Goal: Task Accomplishment & Management: Complete application form

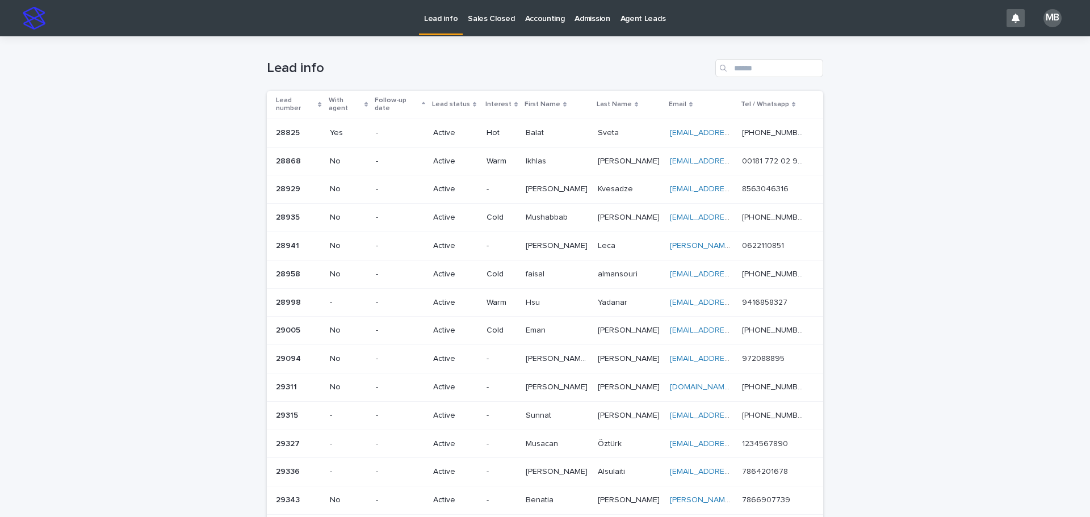
drag, startPoint x: 161, startPoint y: 183, endPoint x: 184, endPoint y: 169, distance: 26.5
click at [162, 182] on div "Loading... Saving… Loading... Saving… Lead info Lead number With agent Follow-u…" at bounding box center [545, 455] width 1090 height 839
click at [488, 30] on link "Sales Closed" at bounding box center [491, 17] width 57 height 35
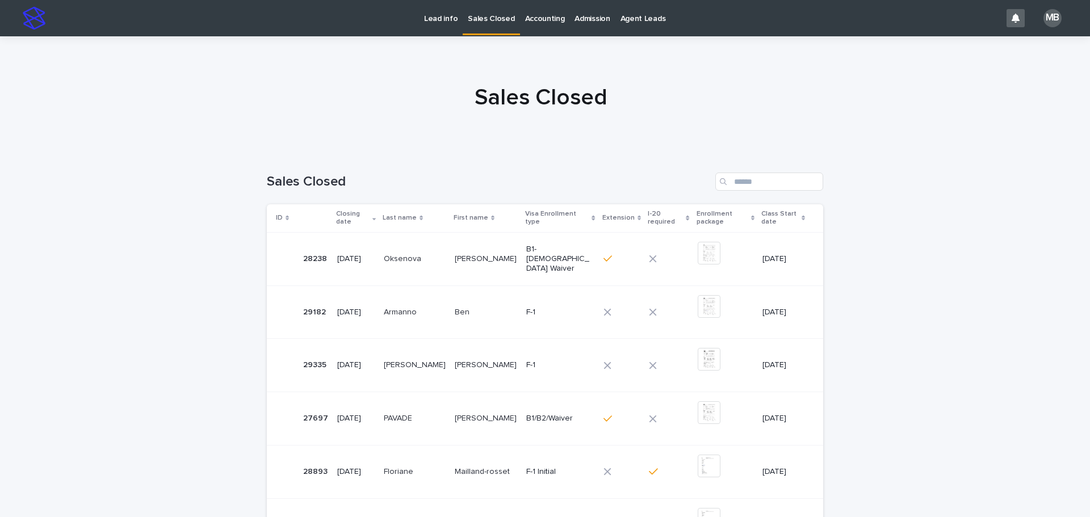
click at [448, 23] on p "Lead info" at bounding box center [440, 12] width 33 height 24
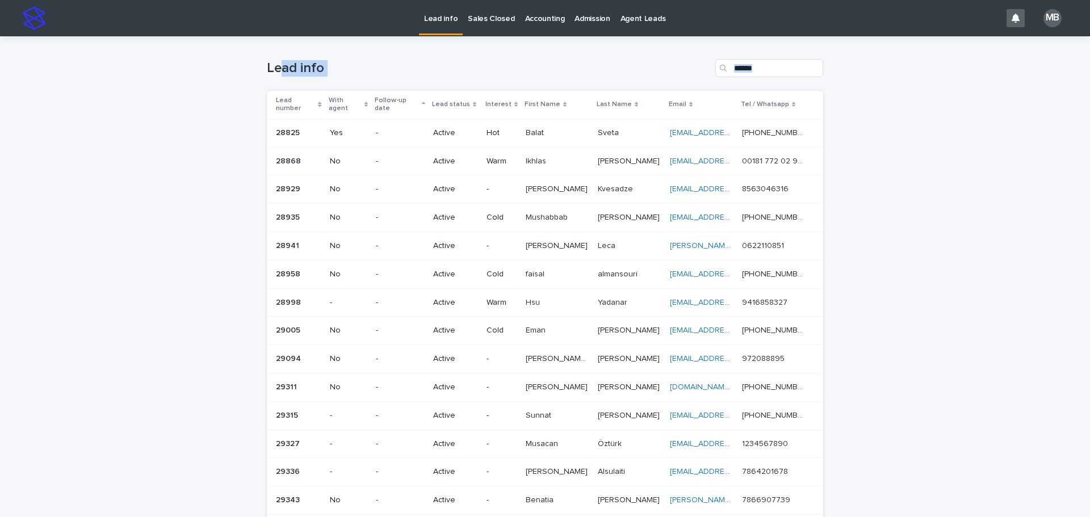
drag, startPoint x: 280, startPoint y: 60, endPoint x: 1044, endPoint y: 350, distance: 817.3
click at [543, 356] on div "Loading... Saving… Loading... Saving… Lead info Lead number With agent Follow-u…" at bounding box center [545, 469] width 1090 height 867
click at [543, 352] on div "Loading... Saving… Loading... Saving… Lead info Lead number With agent Follow-u…" at bounding box center [545, 469] width 1090 height 867
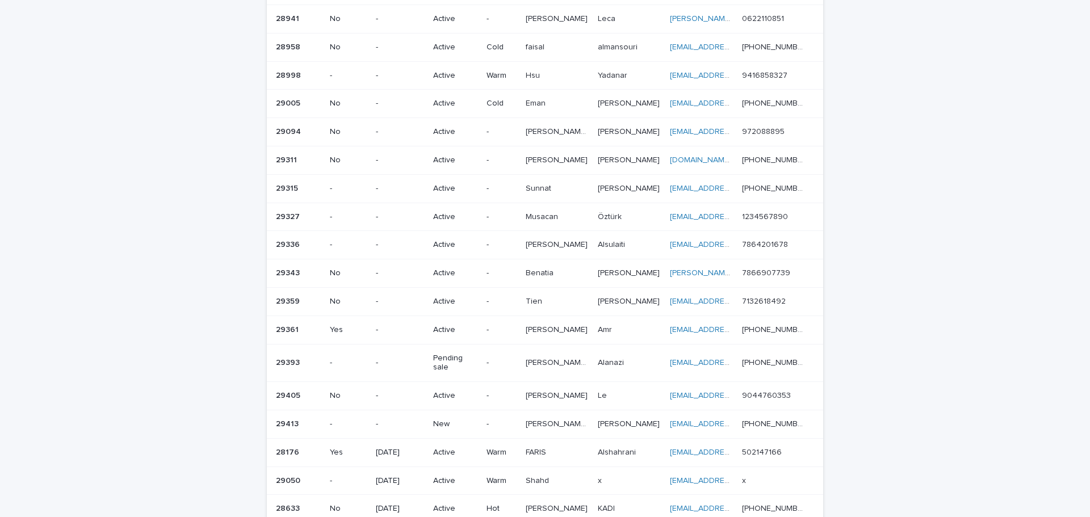
click at [543, 318] on div "Loading... Saving… Loading... Saving… Lead info Lead number With agent Follow-u…" at bounding box center [545, 242] width 1090 height 867
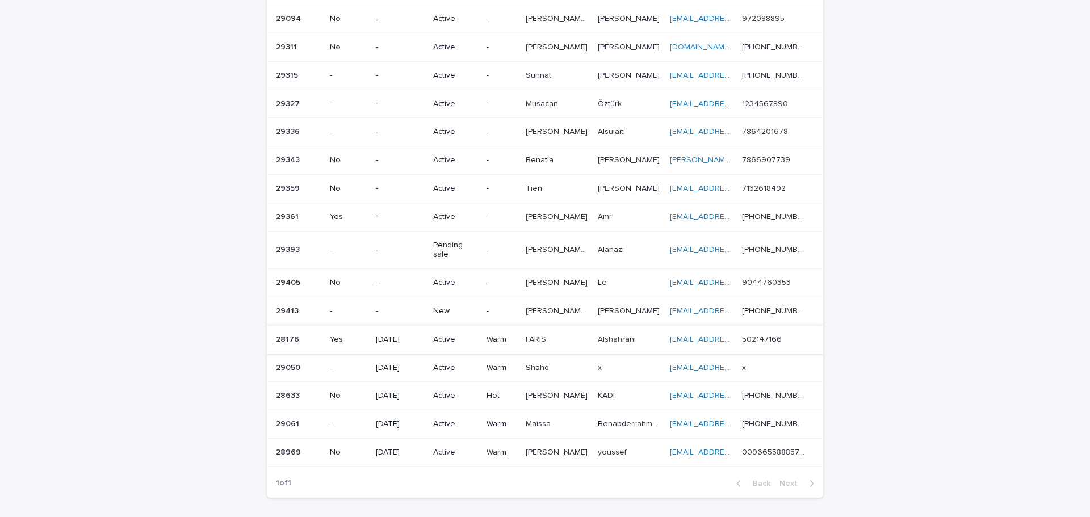
scroll to position [341, 0]
click at [485, 299] on td "-" at bounding box center [501, 310] width 39 height 28
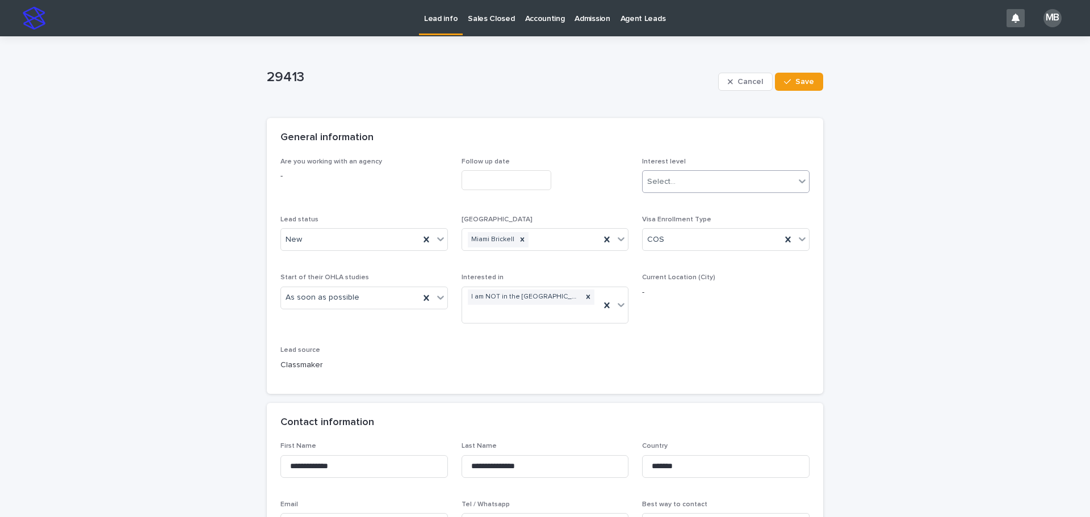
click at [543, 192] on body "**********" at bounding box center [545, 258] width 1090 height 517
click at [540, 141] on div "General information" at bounding box center [542, 138] width 524 height 12
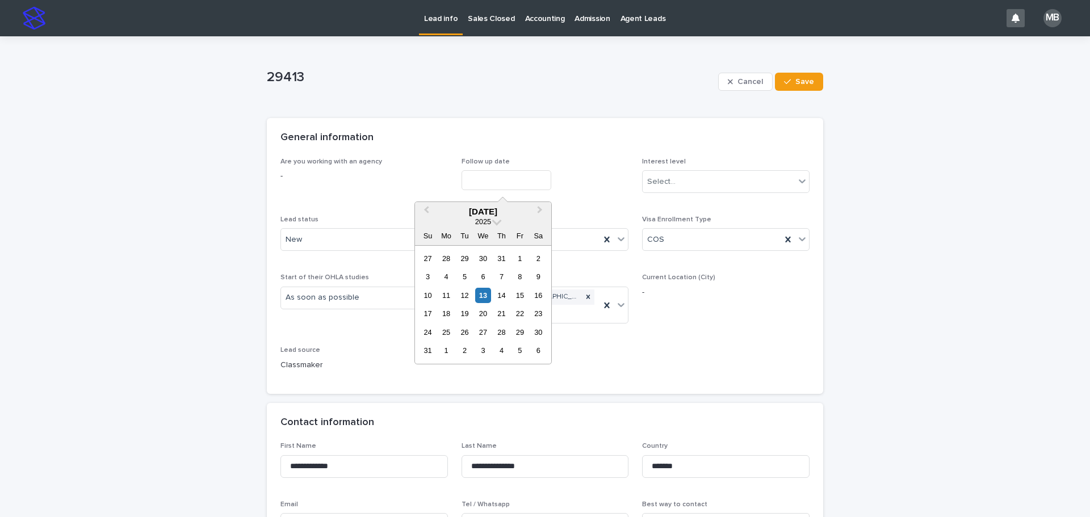
click at [511, 183] on input "text" at bounding box center [506, 180] width 90 height 20
click at [478, 300] on div "13" at bounding box center [482, 295] width 15 height 15
type input "**********"
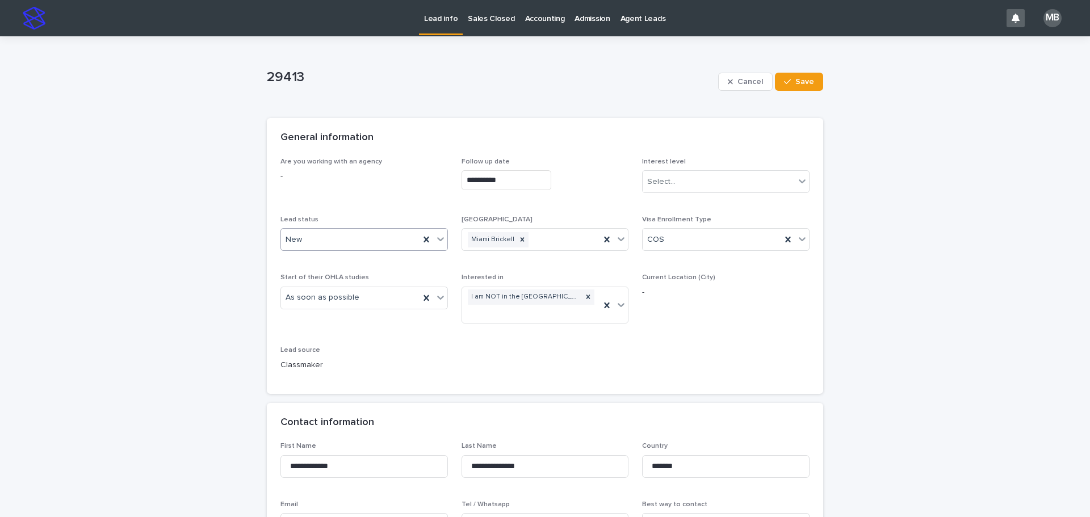
click at [443, 242] on div at bounding box center [441, 239] width 14 height 20
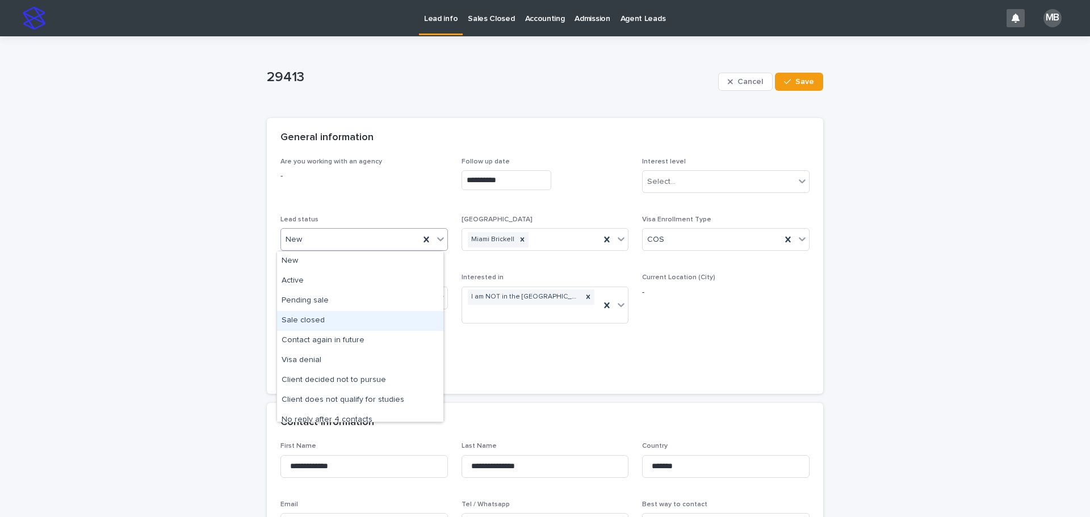
click at [373, 320] on div "Sale closed" at bounding box center [360, 321] width 166 height 20
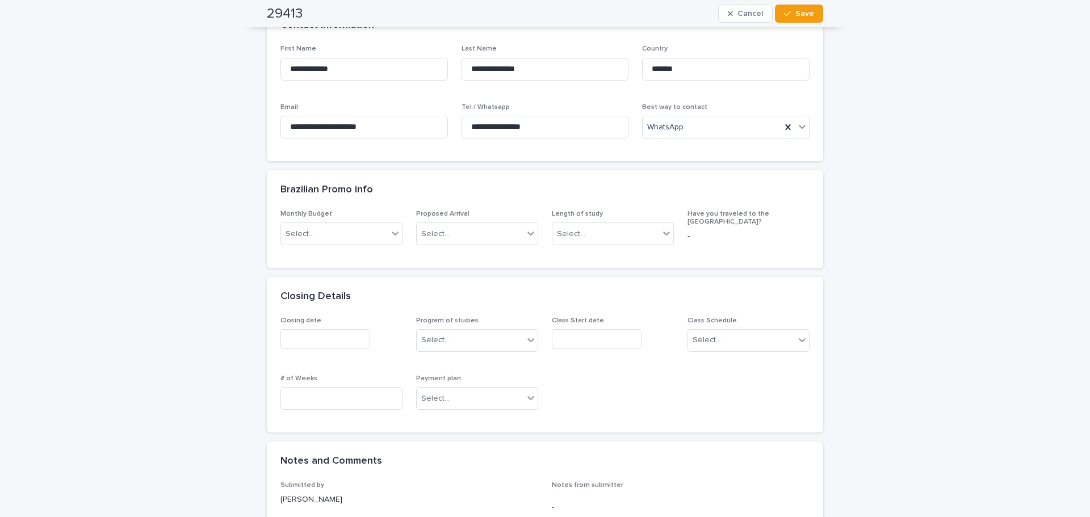
scroll to position [568, 0]
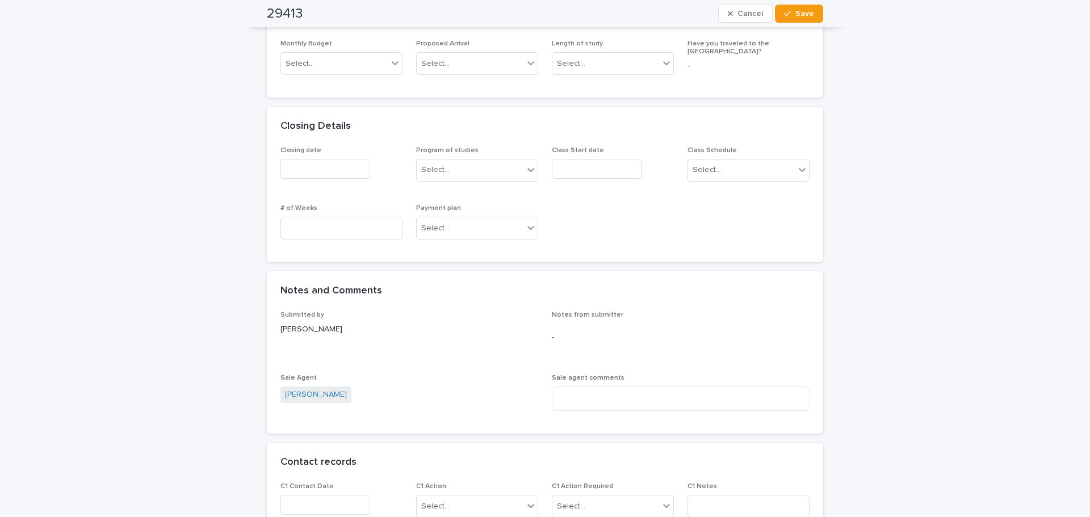
click at [337, 176] on input "text" at bounding box center [325, 169] width 90 height 20
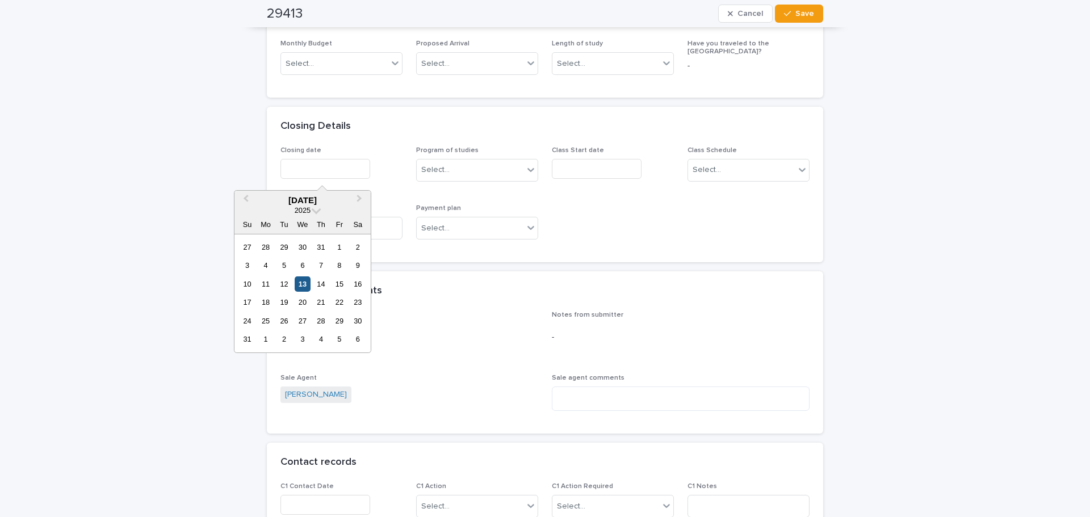
click at [302, 279] on div "13" at bounding box center [302, 283] width 15 height 15
type input "**********"
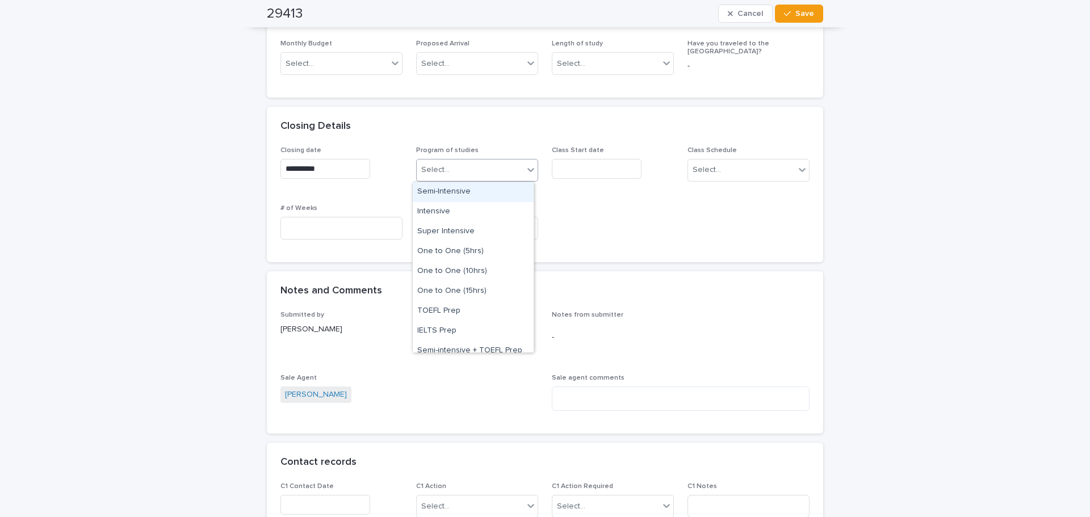
click at [499, 161] on div "Select..." at bounding box center [470, 170] width 107 height 19
click at [471, 219] on div "Intensive" at bounding box center [473, 212] width 121 height 20
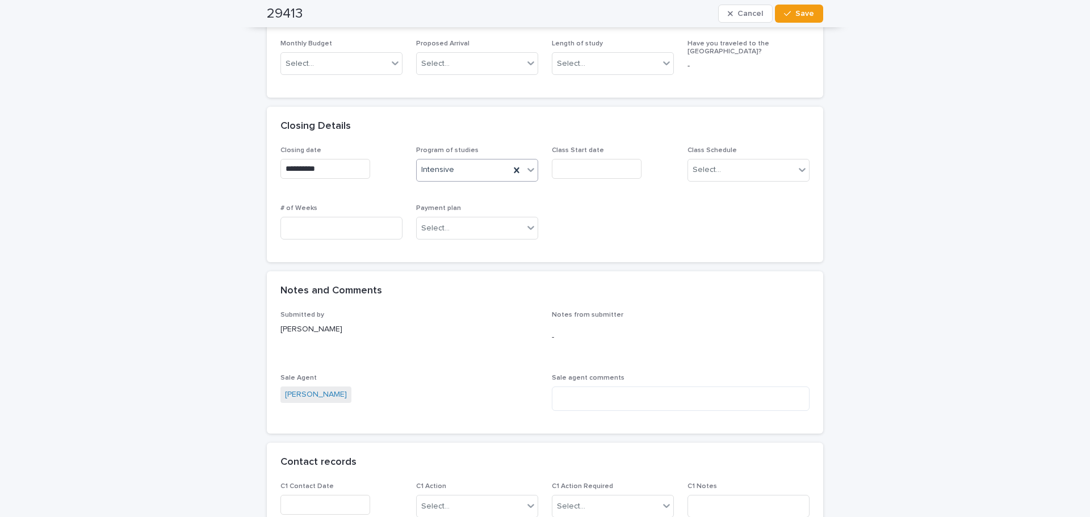
click at [543, 167] on input "text" at bounding box center [597, 169] width 90 height 20
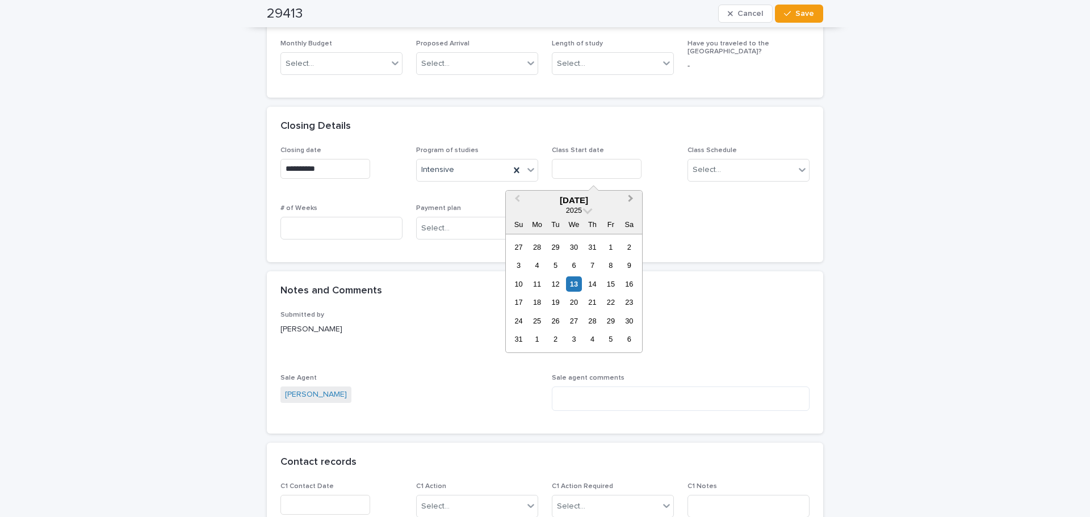
click at [543, 196] on button "Next Month" at bounding box center [632, 201] width 18 height 18
click at [537, 249] on div "1" at bounding box center [536, 247] width 15 height 15
type input "**********"
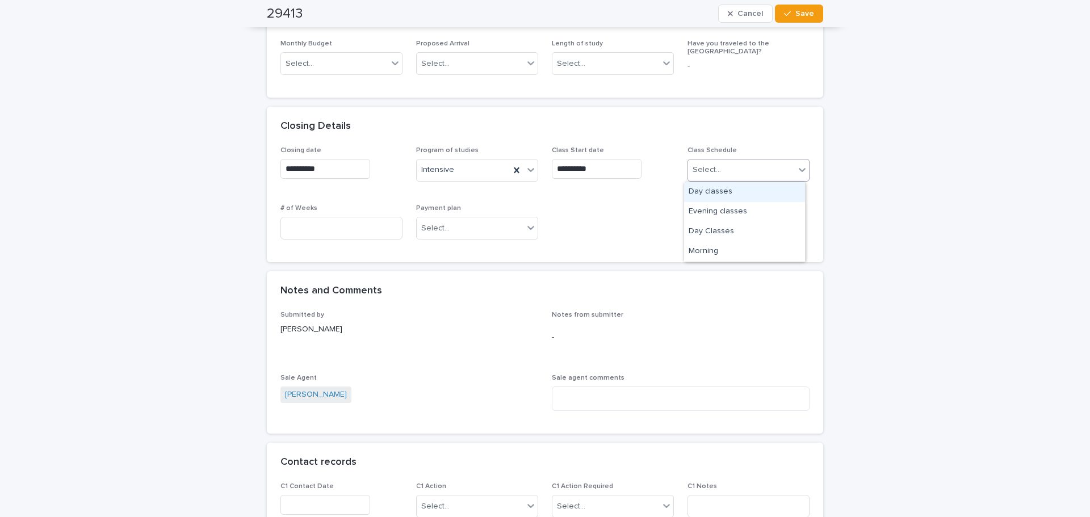
click at [543, 174] on div "Select..." at bounding box center [741, 170] width 107 height 19
click at [543, 208] on div "Evening classes" at bounding box center [744, 212] width 121 height 20
click at [453, 236] on div "Select..." at bounding box center [470, 228] width 107 height 19
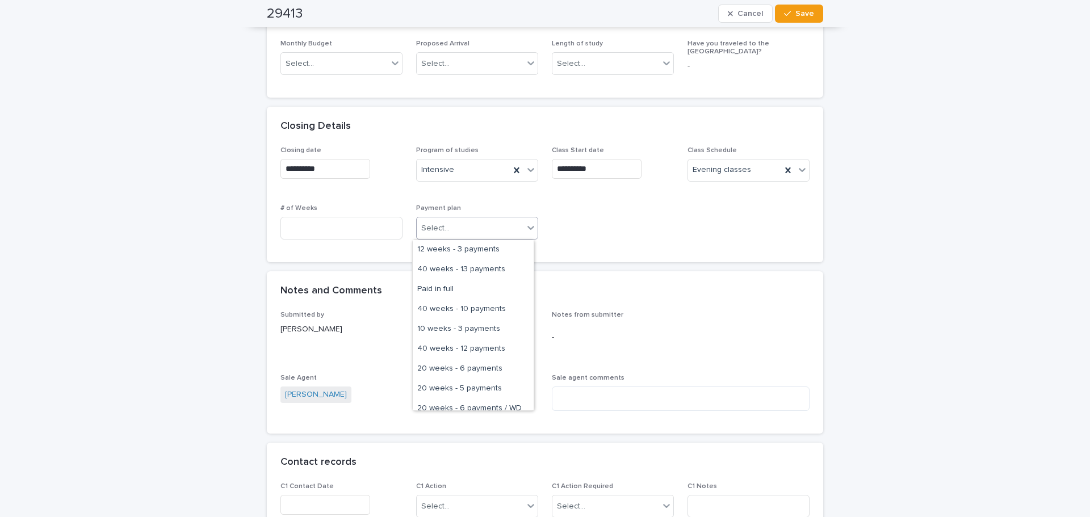
scroll to position [326, 0]
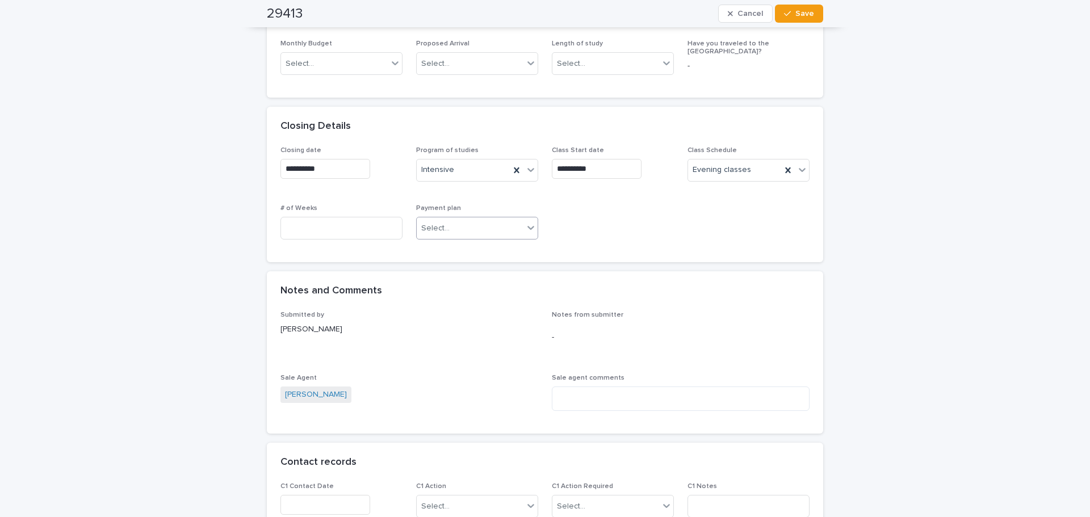
click at [106, 270] on div "**********" at bounding box center [545, 212] width 1090 height 1486
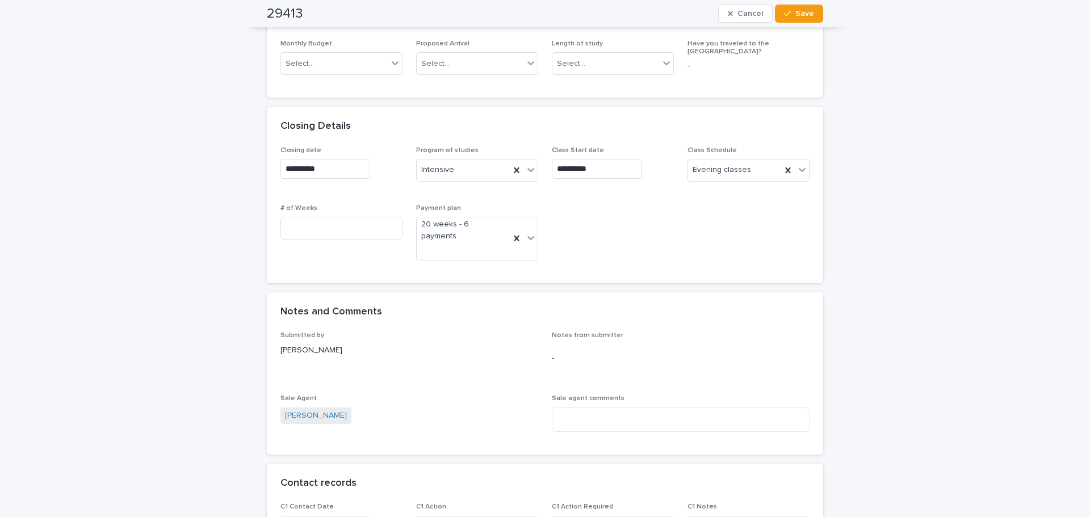
scroll to position [572, 0]
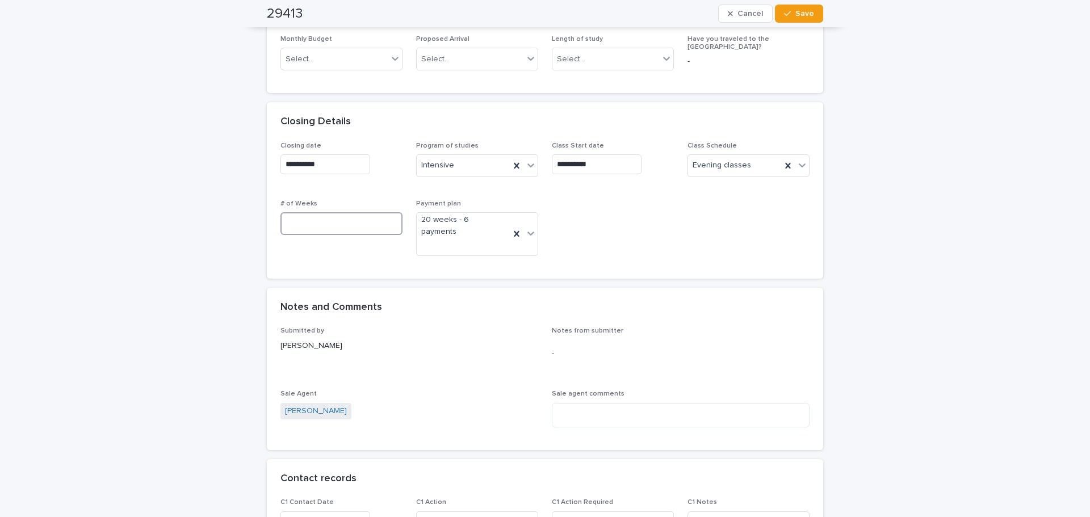
click at [321, 224] on input at bounding box center [341, 223] width 122 height 23
type input "**"
click at [180, 257] on div "**********" at bounding box center [545, 217] width 1090 height 1507
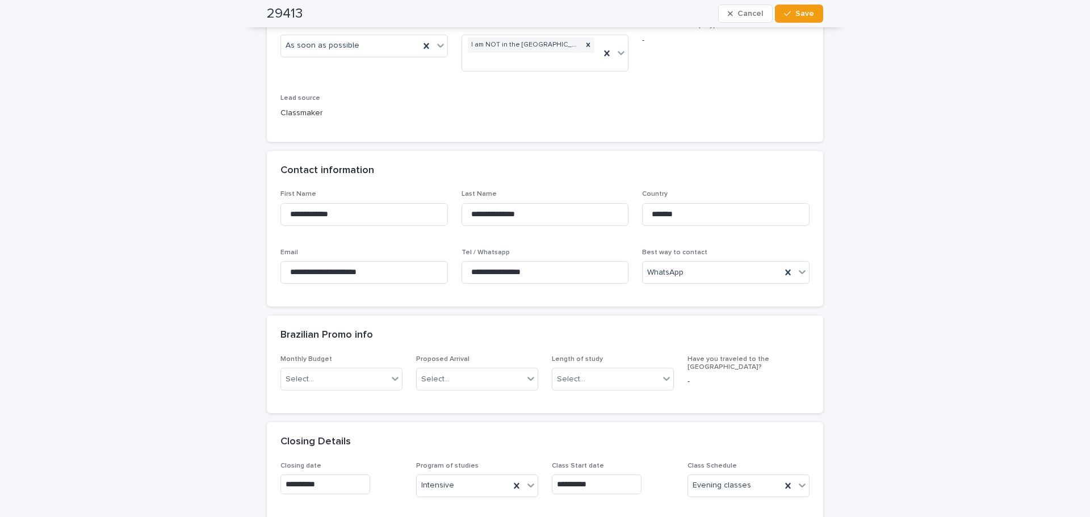
scroll to position [25, 0]
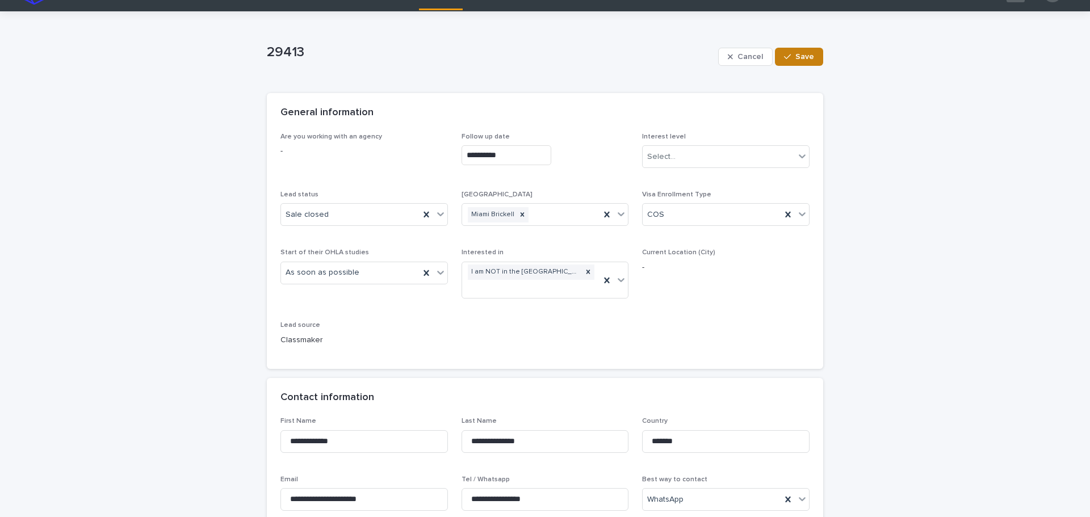
click at [543, 62] on button "Save" at bounding box center [799, 57] width 48 height 18
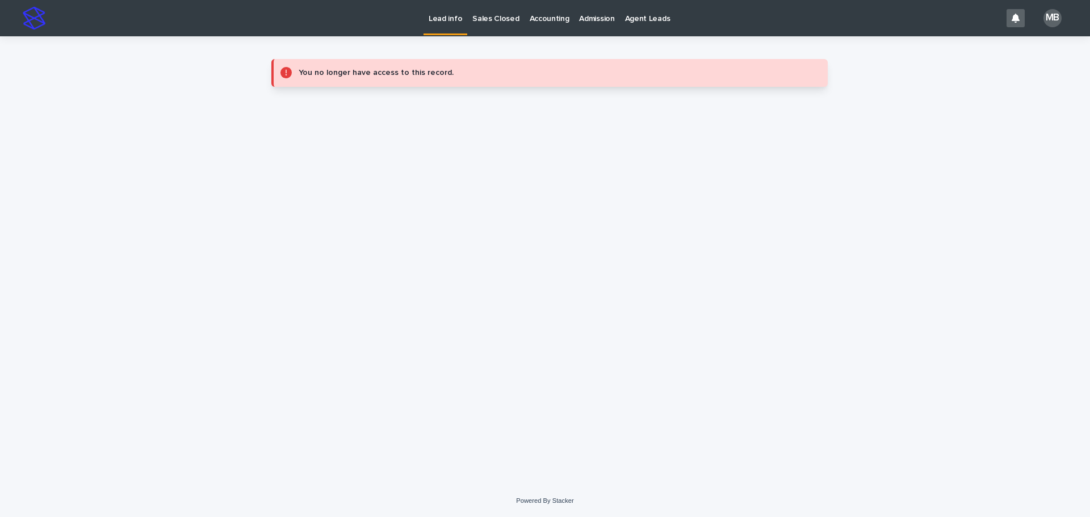
scroll to position [0, 0]
click at [468, 22] on div "Sales Closed" at bounding box center [495, 12] width 57 height 24
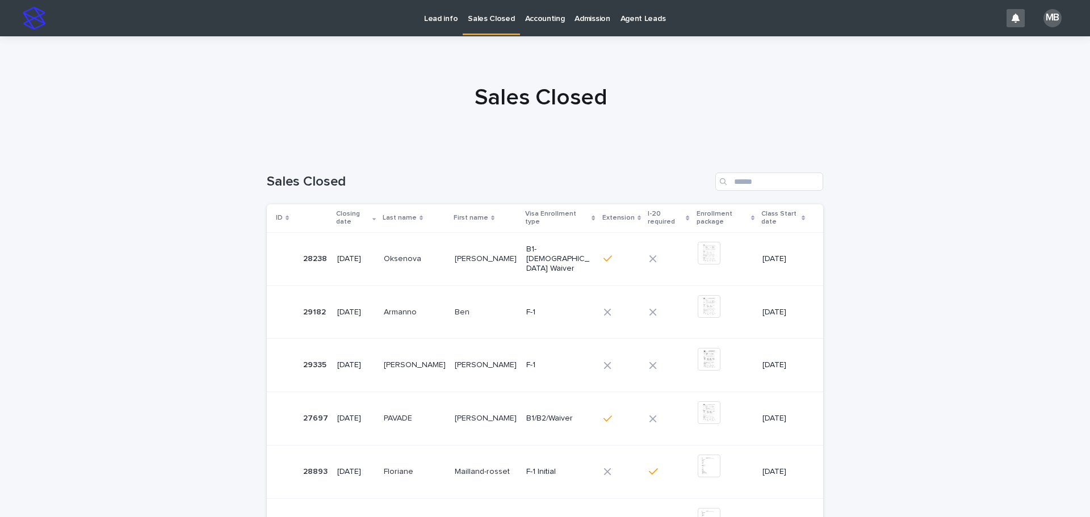
click at [444, 24] on link "Lead info" at bounding box center [441, 17] width 44 height 35
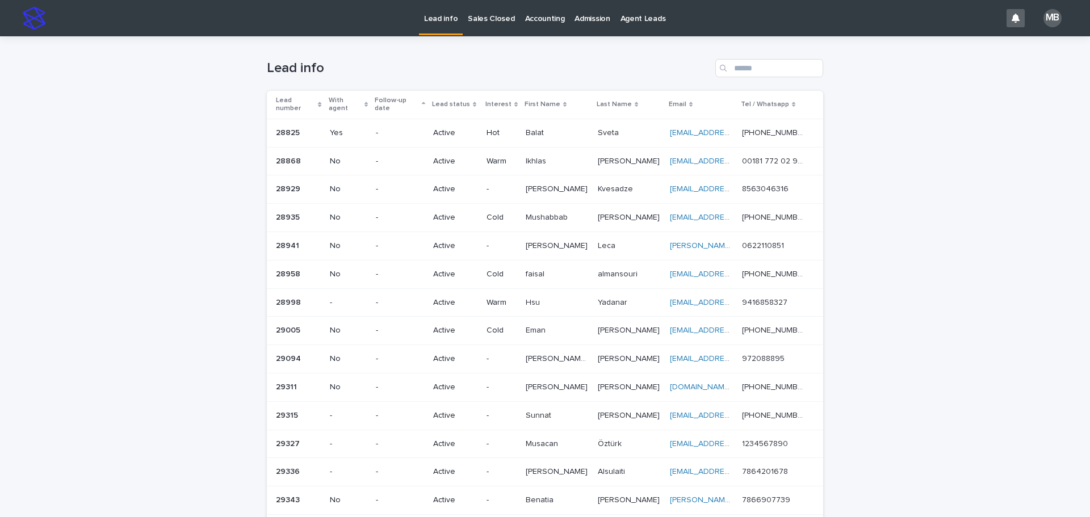
click at [444, 24] on link "Lead info" at bounding box center [441, 16] width 44 height 33
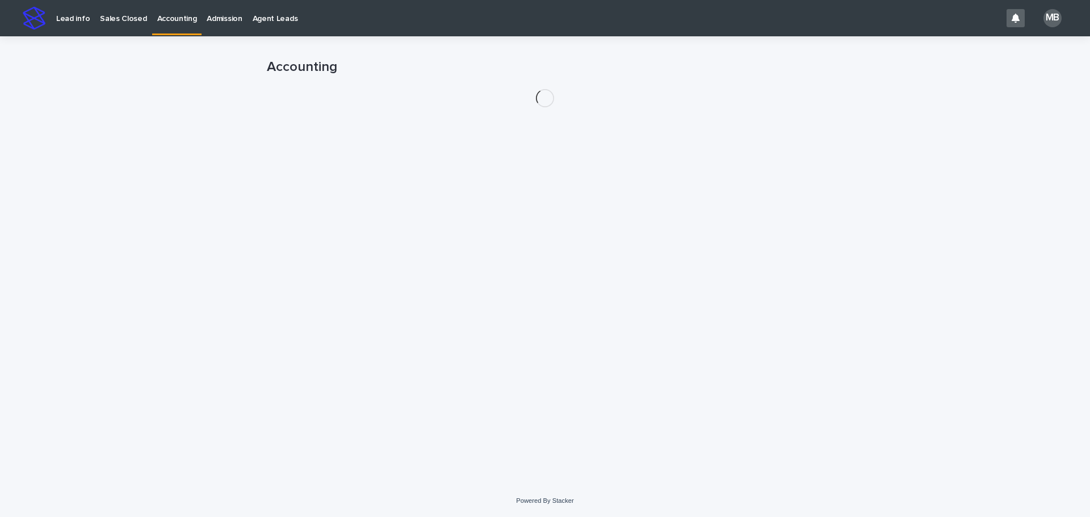
click at [523, 18] on div "Lead info Sales Closed Accounting Admission Agent Leads" at bounding box center [526, 18] width 950 height 36
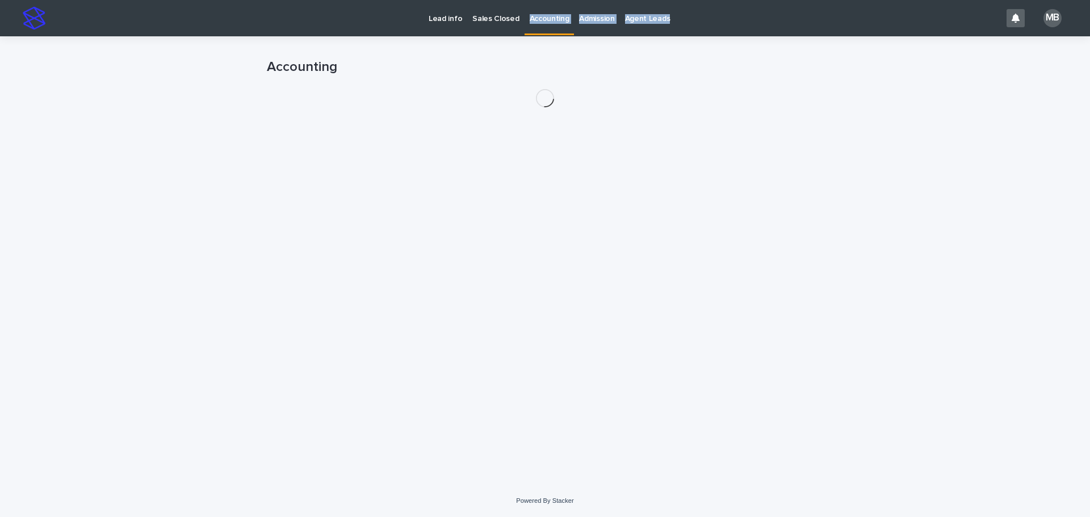
click at [486, 20] on p "Sales Closed" at bounding box center [495, 12] width 47 height 24
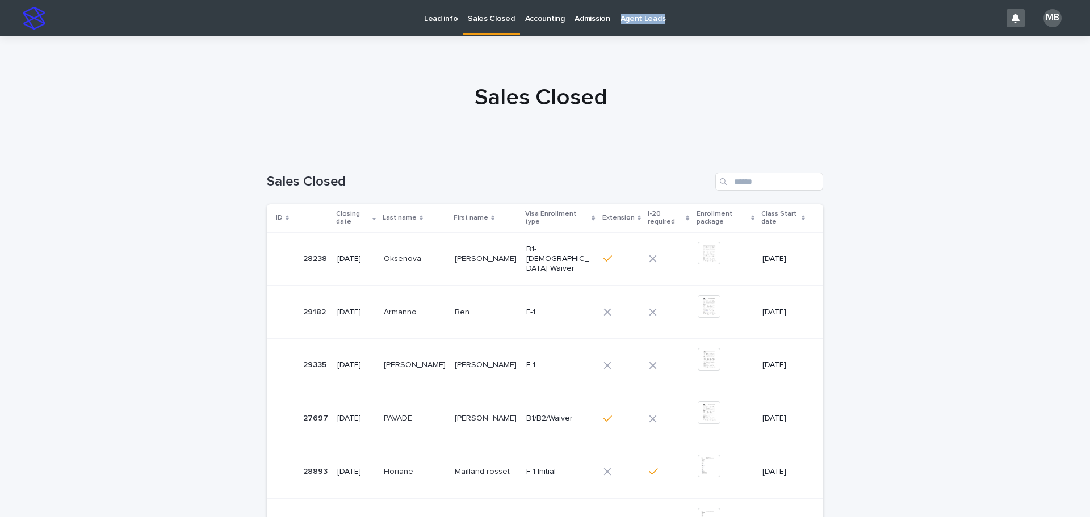
click at [486, 20] on p "Sales Closed" at bounding box center [491, 12] width 47 height 24
click at [426, 17] on p "Lead info" at bounding box center [440, 12] width 33 height 24
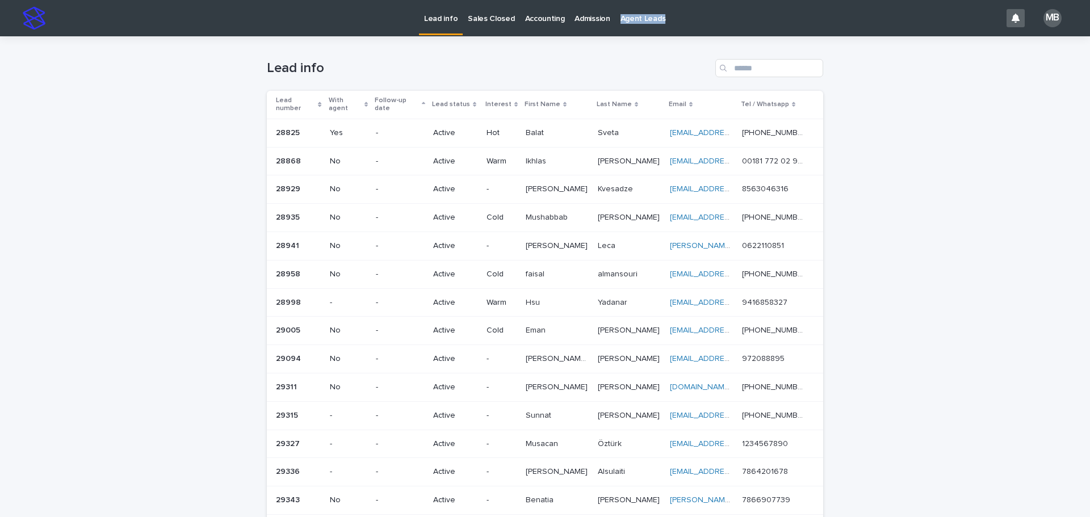
click at [426, 17] on p "Lead info" at bounding box center [440, 12] width 33 height 24
click at [477, 16] on p "Sales Closed" at bounding box center [491, 12] width 47 height 24
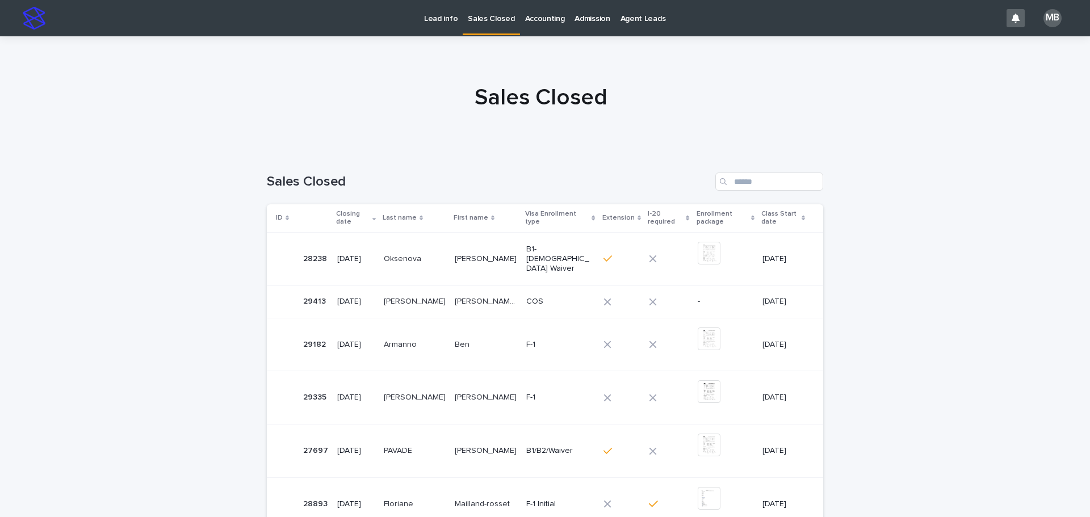
click at [464, 309] on div "[PERSON_NAME] [PERSON_NAME] [PERSON_NAME] [PERSON_NAME]" at bounding box center [486, 301] width 62 height 19
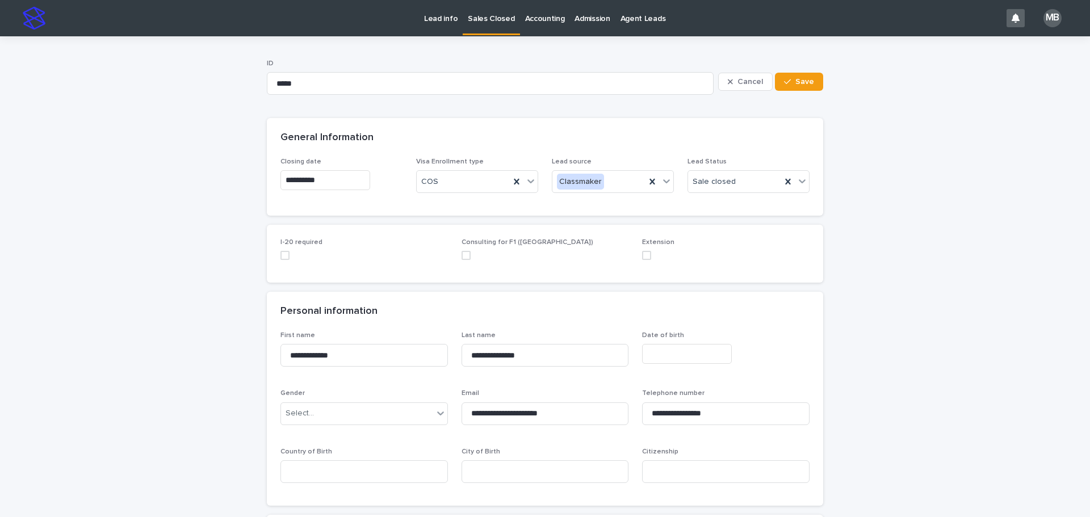
click at [543, 256] on span at bounding box center [646, 255] width 9 height 9
click at [543, 184] on icon at bounding box center [801, 180] width 11 height 11
click at [543, 243] on div "Extension" at bounding box center [744, 243] width 121 height 20
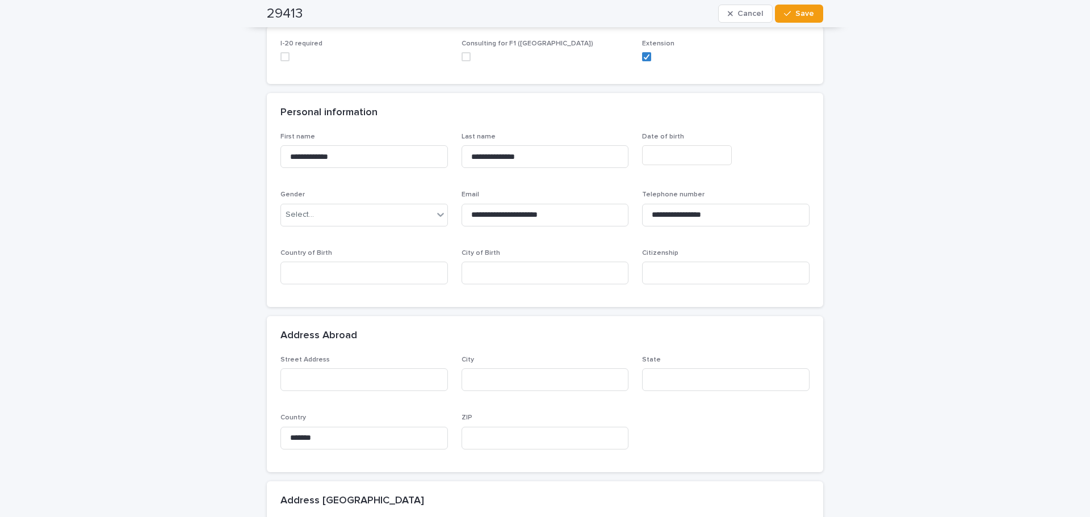
scroll to position [227, 0]
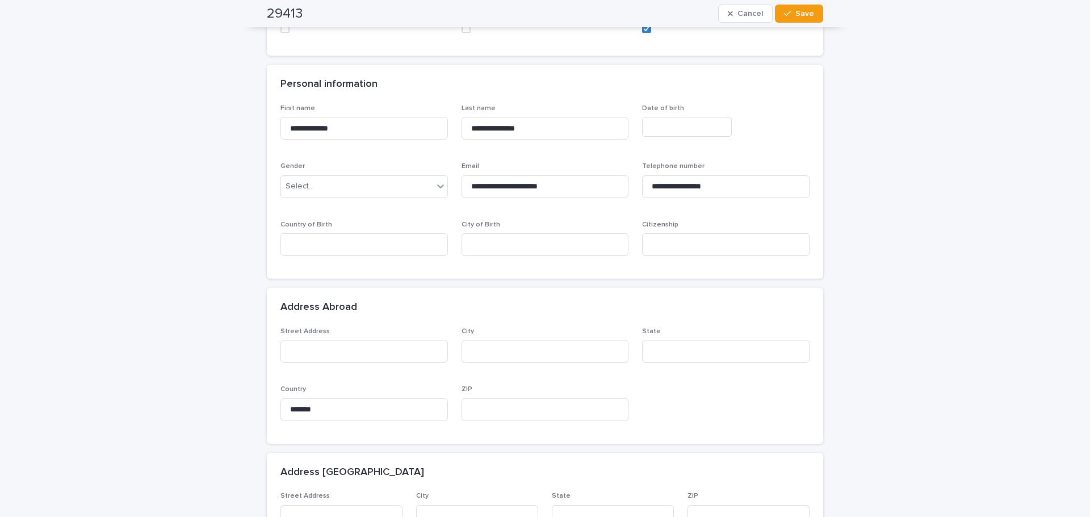
click at [543, 347] on div "**********" at bounding box center [545, 513] width 1090 height 1409
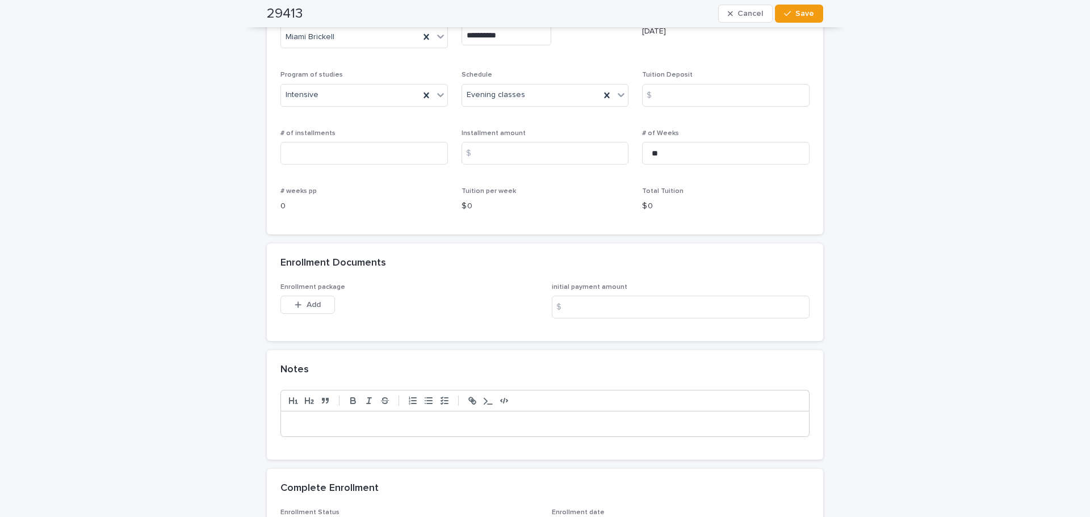
scroll to position [851, 0]
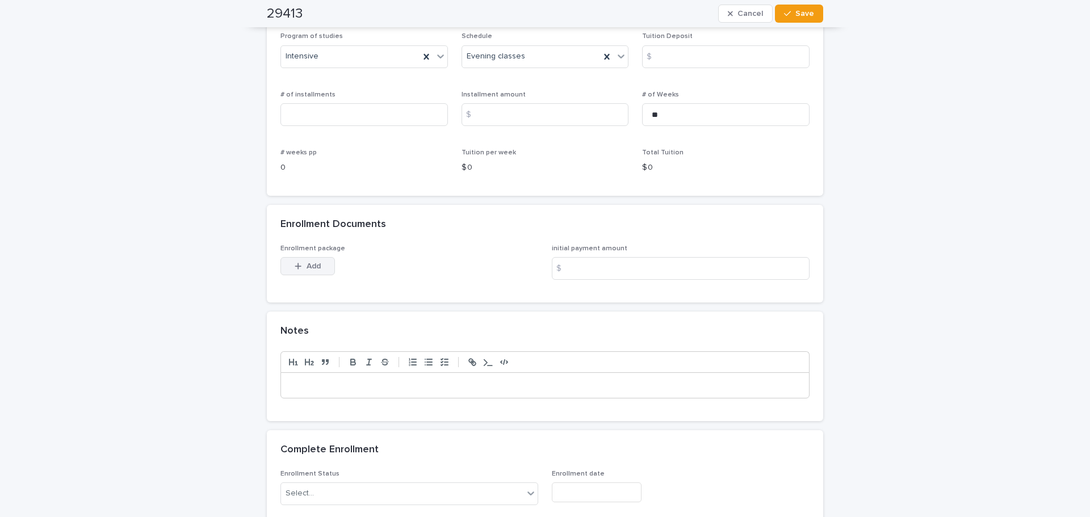
click at [309, 265] on span "Add" at bounding box center [313, 266] width 14 height 8
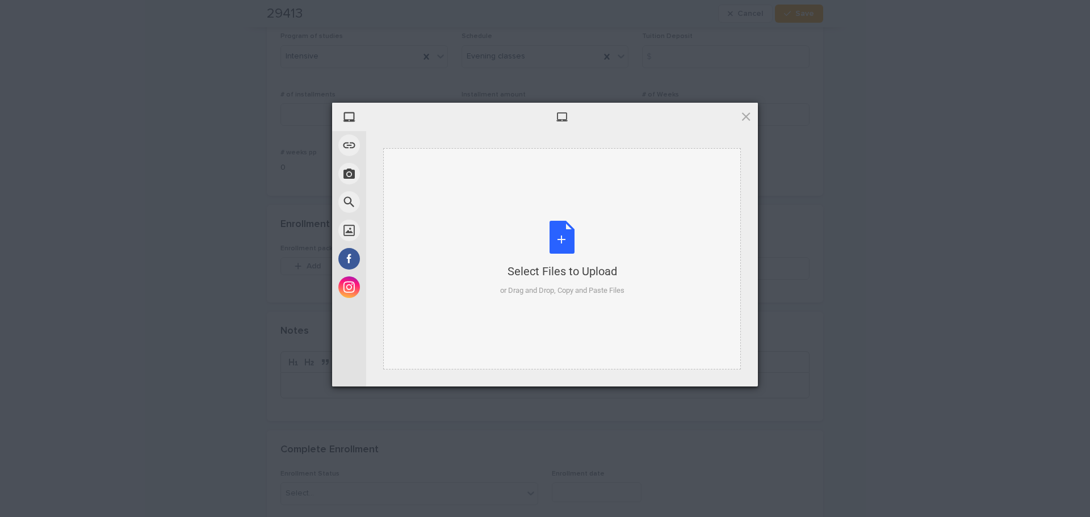
click at [543, 271] on div "Select Files to Upload" at bounding box center [562, 271] width 124 height 16
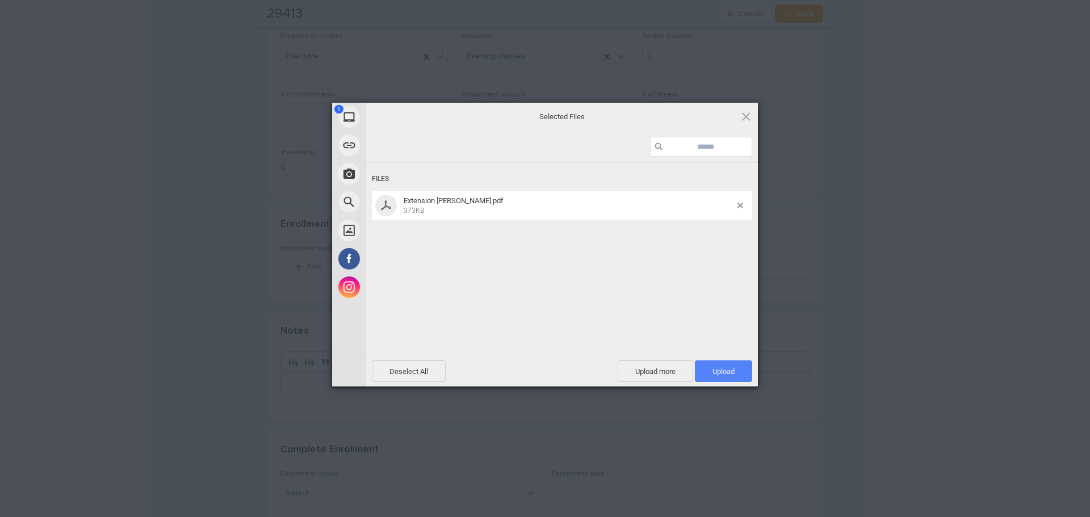
click at [543, 371] on span "Upload 1" at bounding box center [723, 371] width 57 height 22
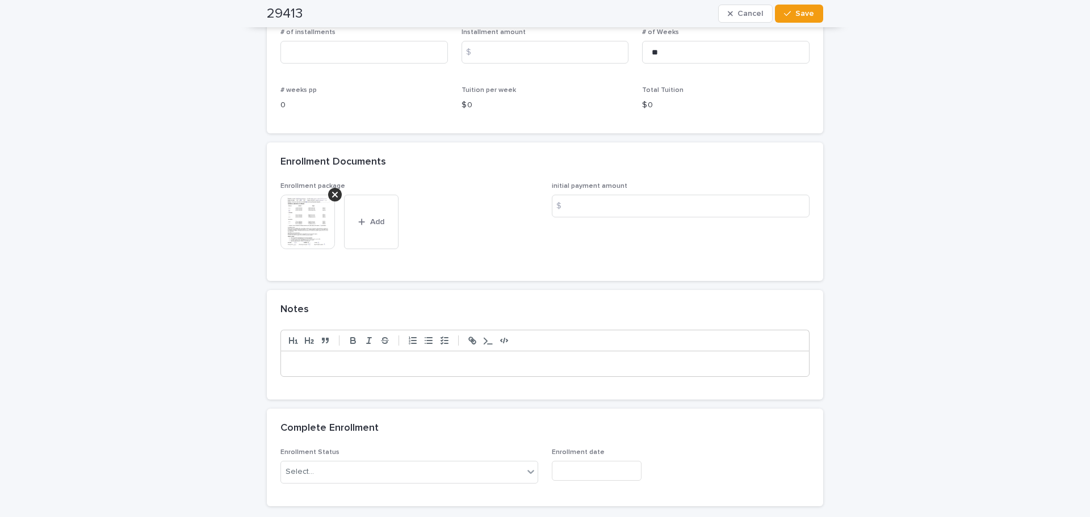
scroll to position [1001, 0]
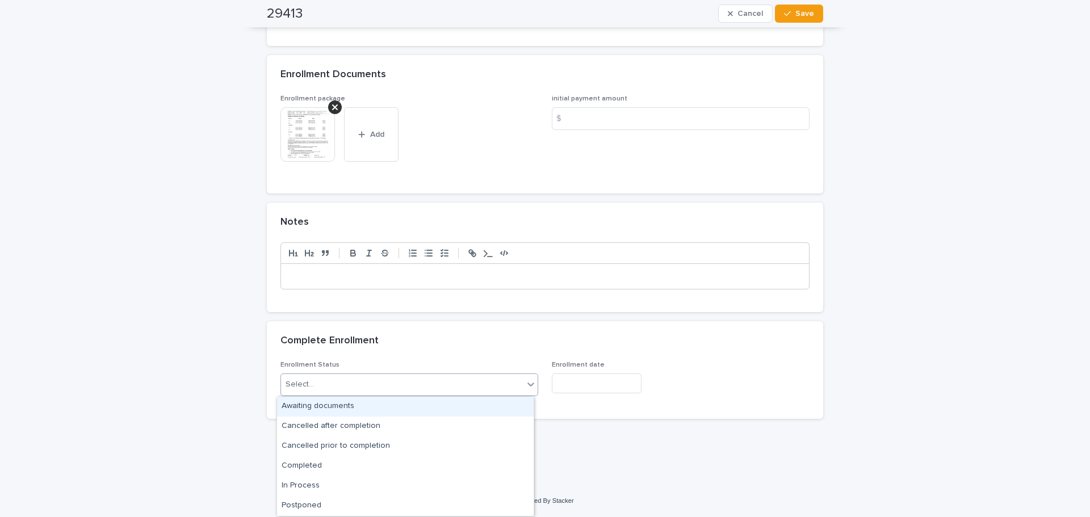
click at [445, 389] on div "Select..." at bounding box center [402, 384] width 242 height 19
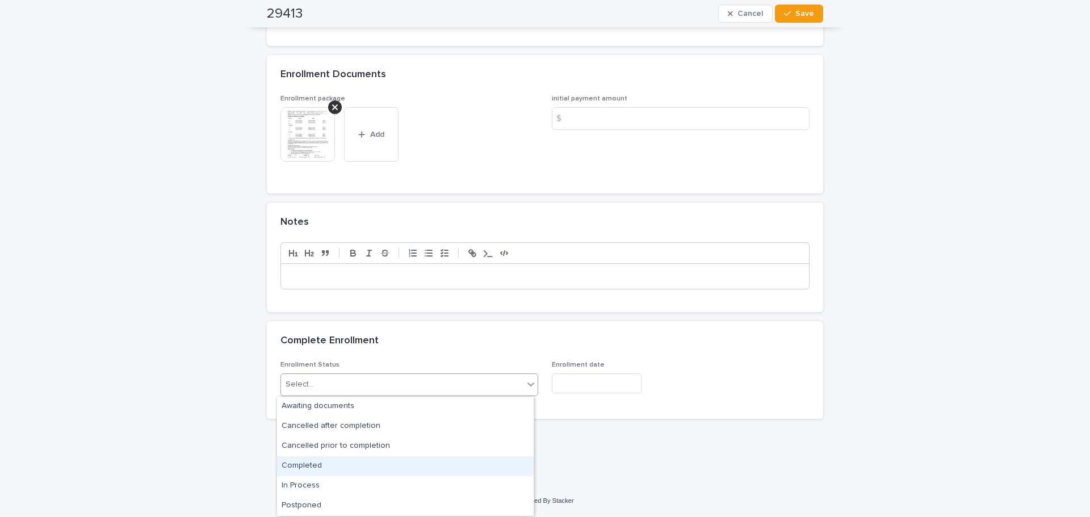
click at [421, 465] on div "Completed" at bounding box center [405, 466] width 257 height 20
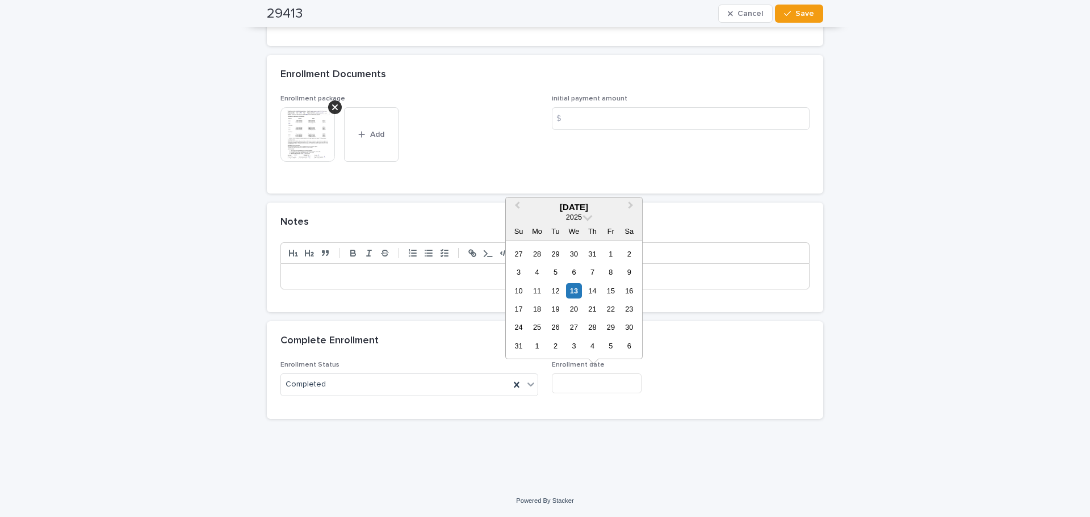
click at [543, 387] on input "text" at bounding box center [597, 383] width 90 height 20
click at [543, 289] on div "13" at bounding box center [573, 290] width 15 height 15
type input "**********"
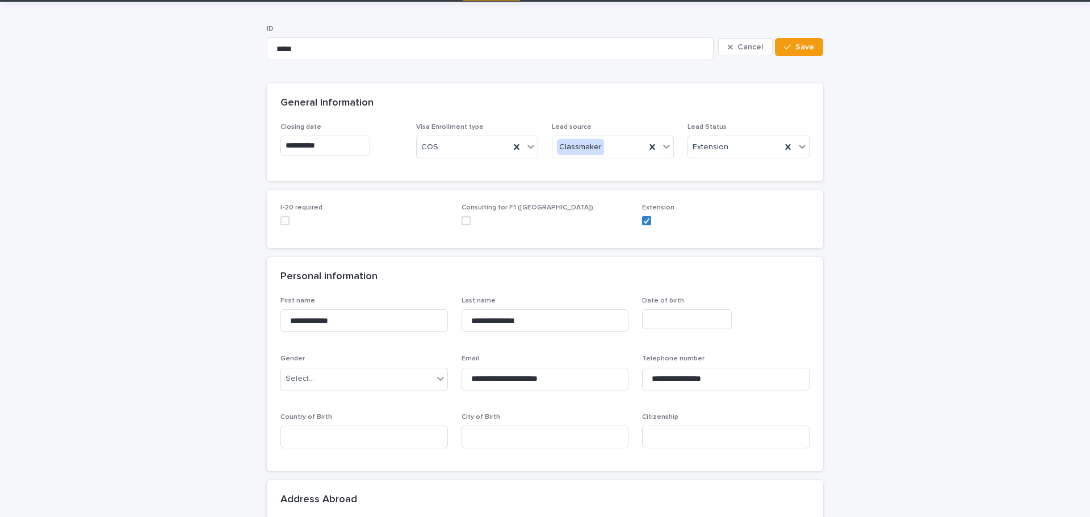
scroll to position [0, 0]
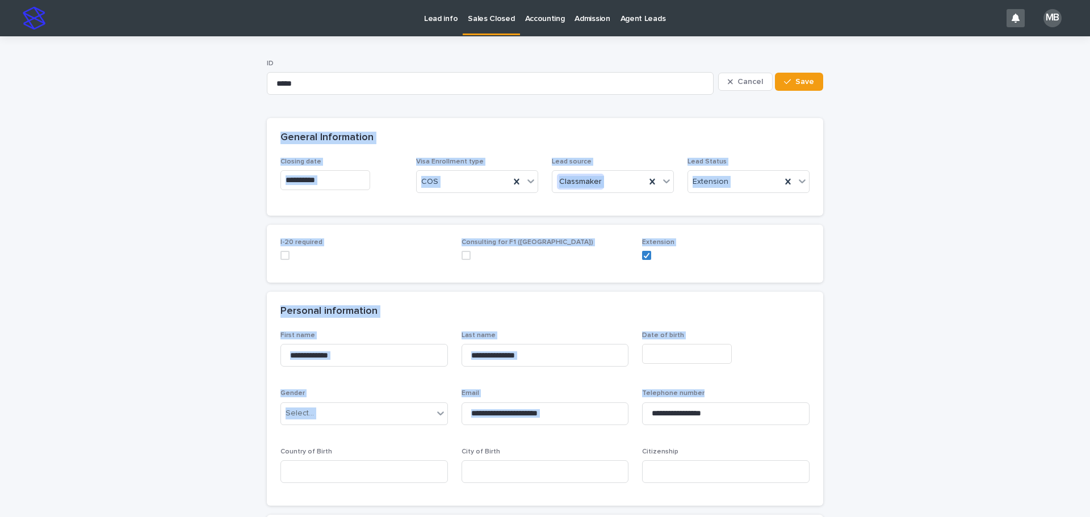
drag, startPoint x: 190, startPoint y: 117, endPoint x: 912, endPoint y: 400, distance: 775.5
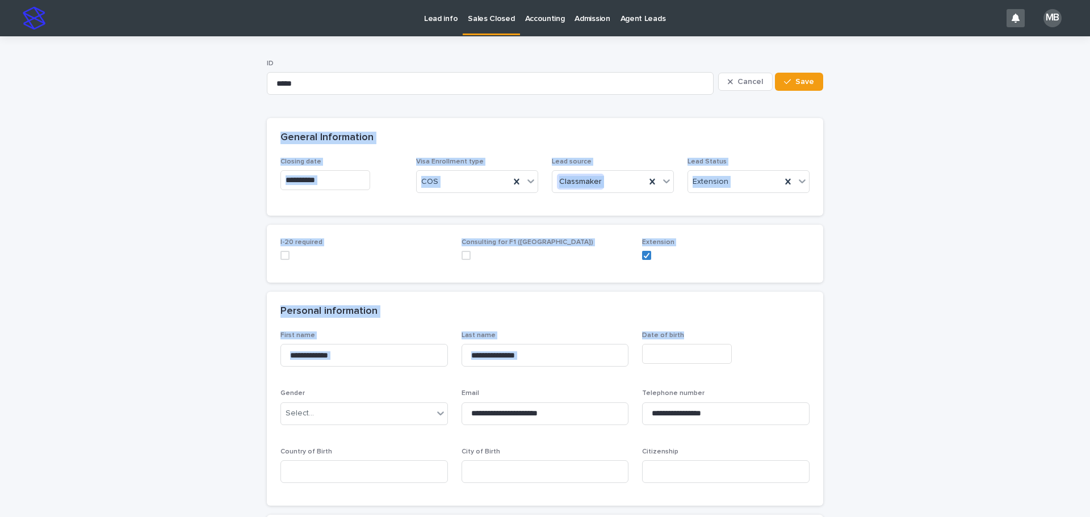
drag, startPoint x: 254, startPoint y: 115, endPoint x: 980, endPoint y: 360, distance: 766.2
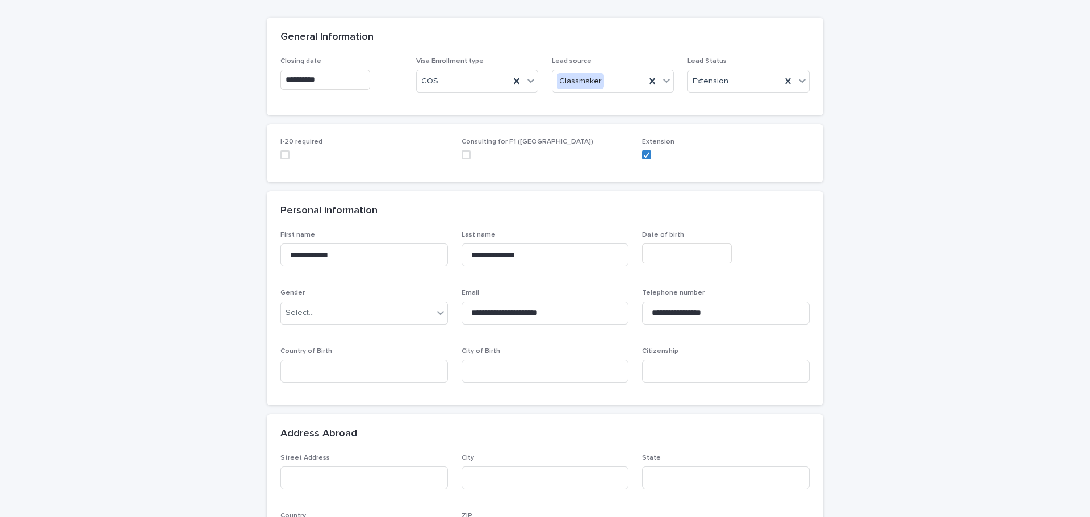
scroll to position [103, 0]
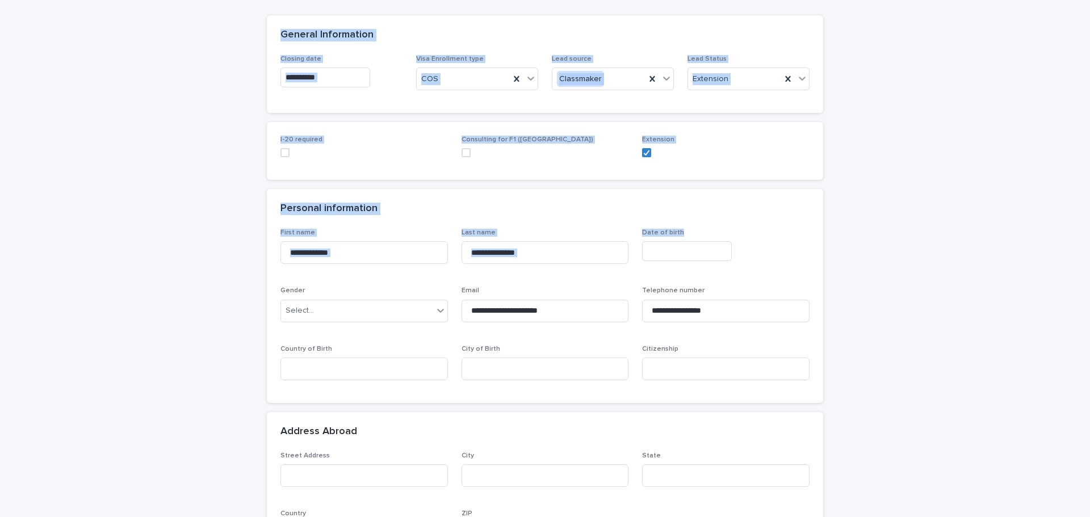
drag, startPoint x: 250, startPoint y: 21, endPoint x: 947, endPoint y: 265, distance: 738.5
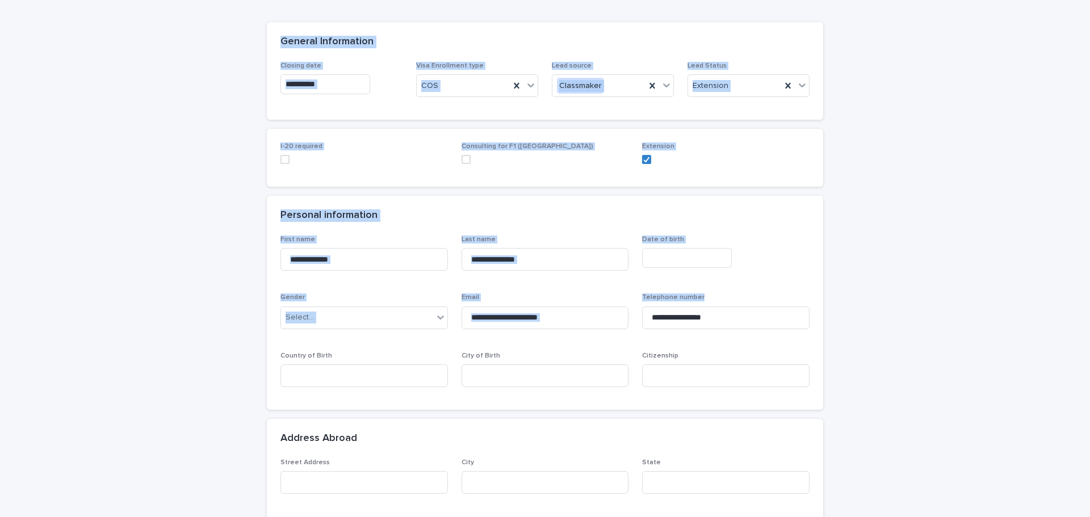
drag, startPoint x: 265, startPoint y: 0, endPoint x: 993, endPoint y: 325, distance: 797.5
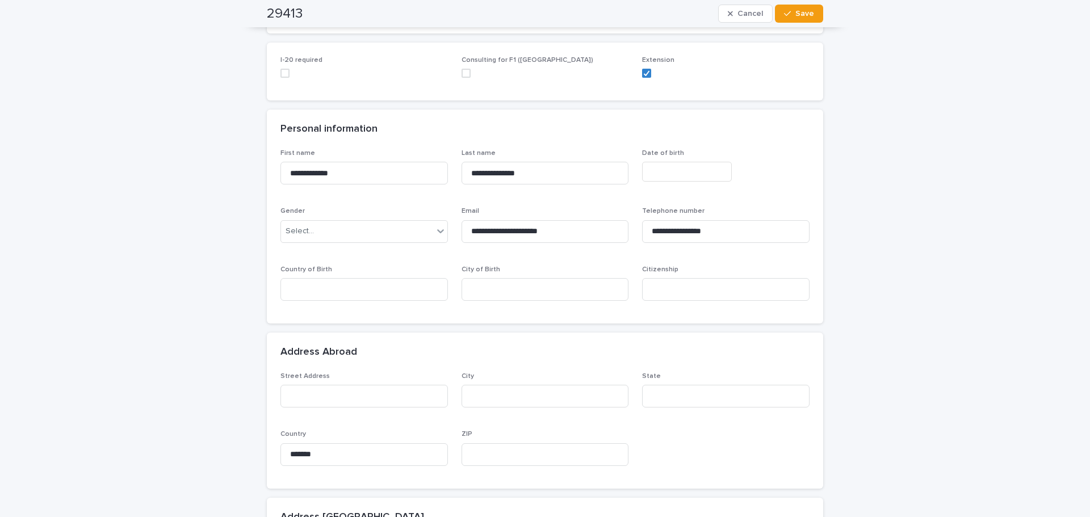
scroll to position [179, 0]
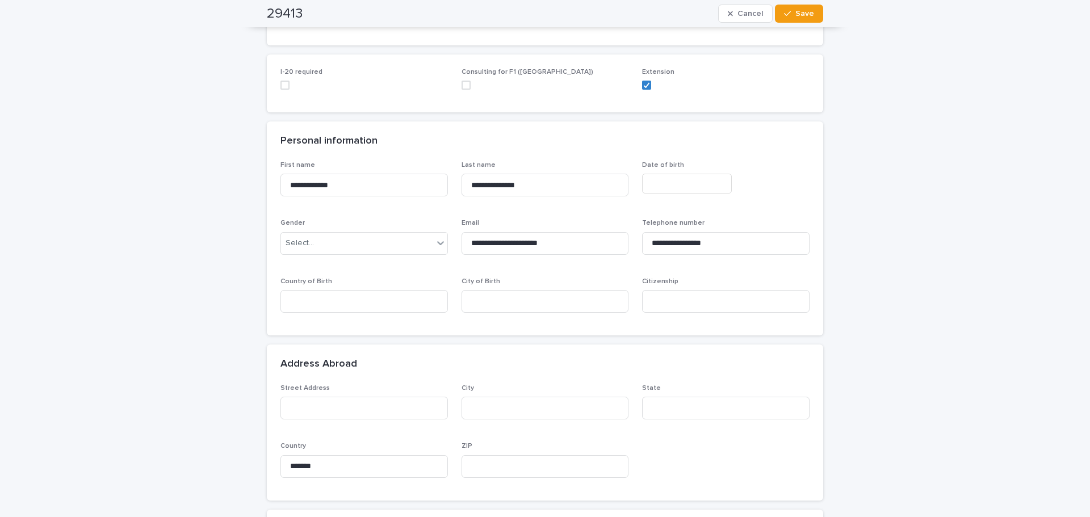
scroll to position [114, 0]
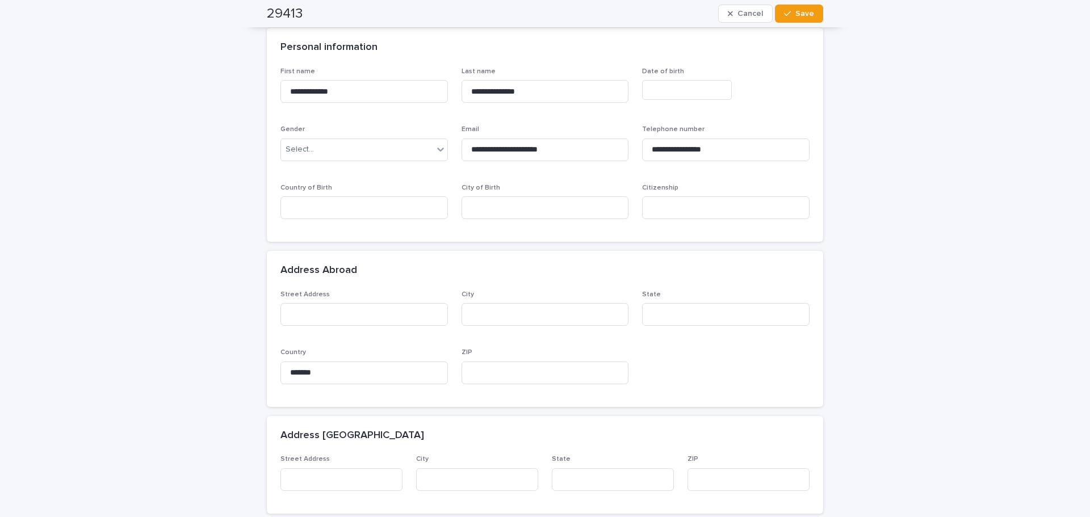
scroll to position [267, 0]
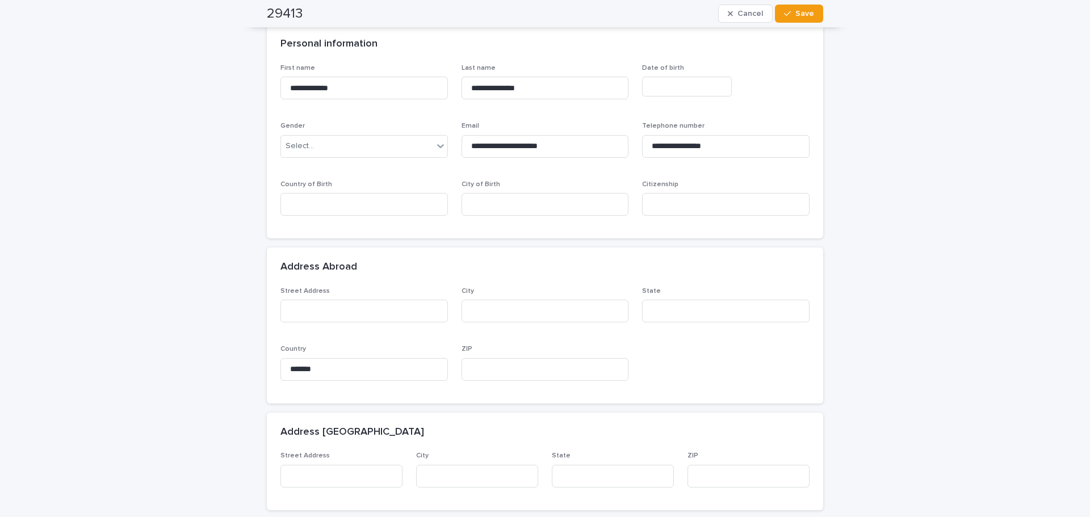
click at [543, 280] on div "**********" at bounding box center [545, 494] width 1090 height 1450
click at [169, 215] on div "**********" at bounding box center [545, 494] width 1090 height 1450
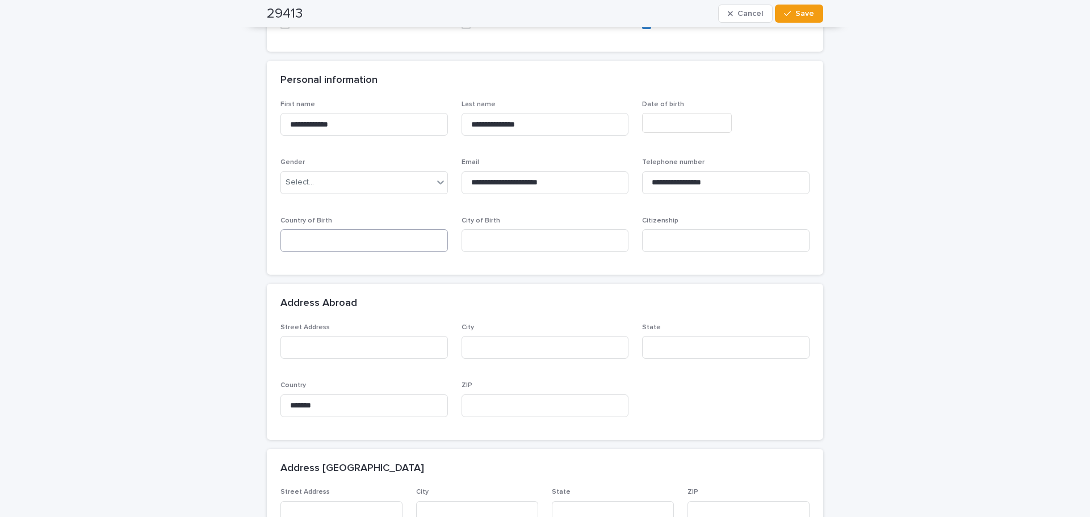
scroll to position [211, 0]
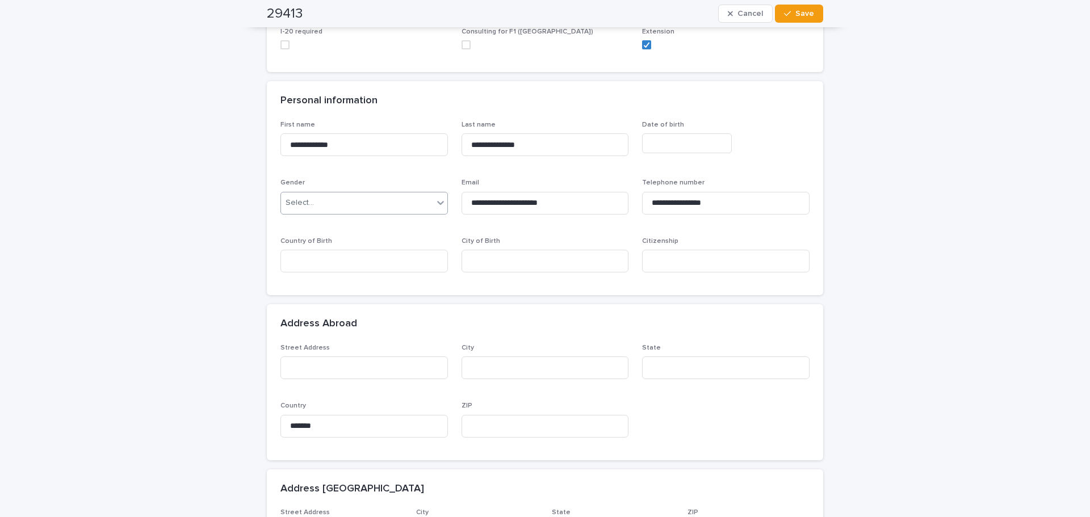
click at [415, 205] on div "Select..." at bounding box center [357, 203] width 152 height 19
click at [393, 225] on div "[DEMOGRAPHIC_DATA]" at bounding box center [360, 225] width 166 height 20
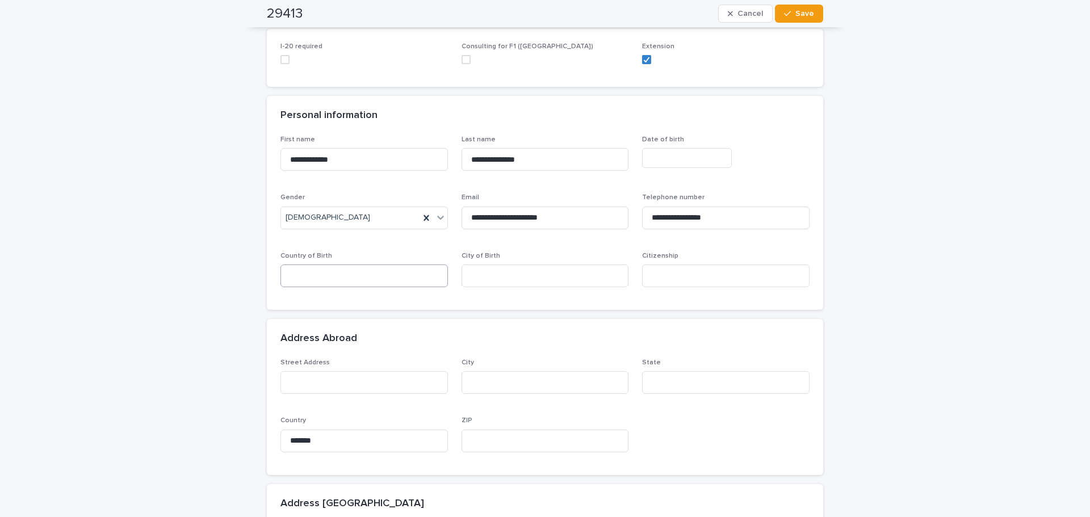
scroll to position [154, 0]
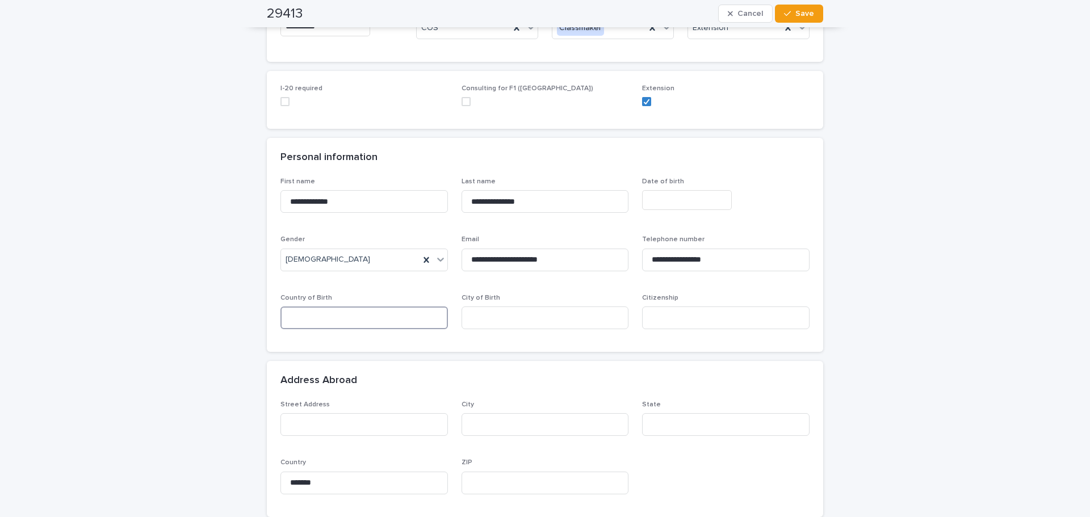
click at [375, 324] on input at bounding box center [363, 317] width 167 height 23
type input "*"
type input "******"
click at [543, 313] on input at bounding box center [725, 317] width 167 height 23
type input "*********"
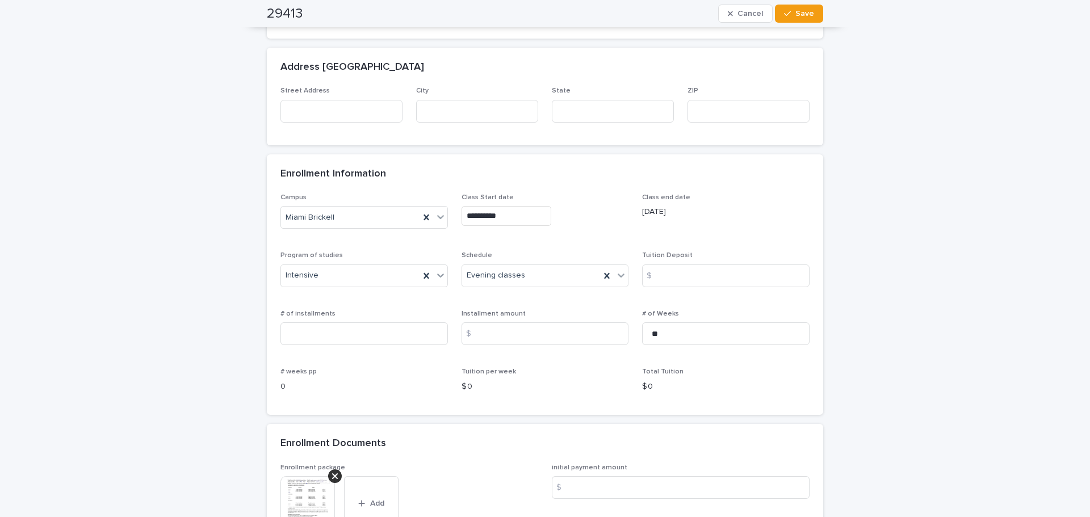
scroll to position [681, 0]
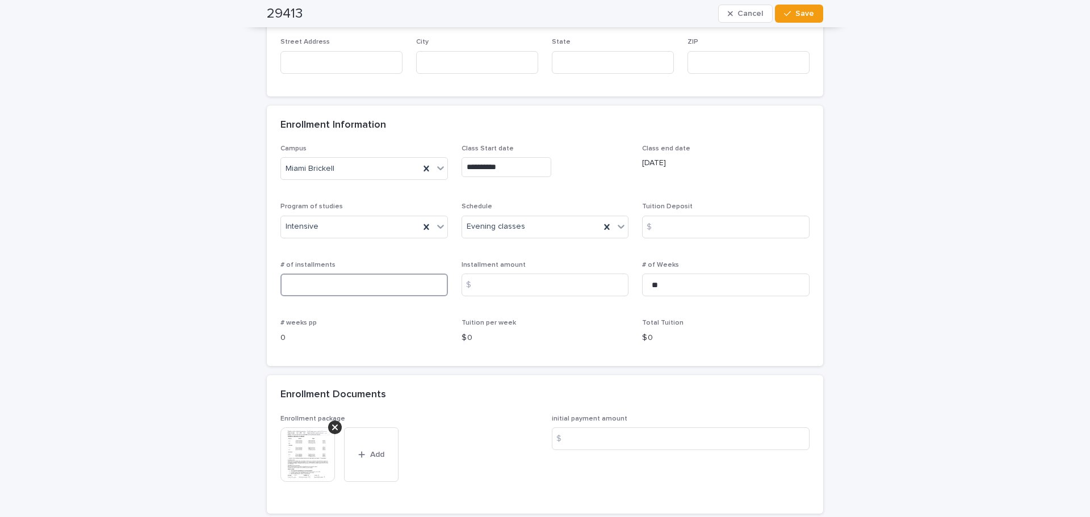
click at [297, 292] on input at bounding box center [363, 285] width 167 height 23
type input "*"
click at [543, 284] on input at bounding box center [544, 285] width 167 height 23
type input "***"
click at [543, 220] on input at bounding box center [725, 227] width 167 height 23
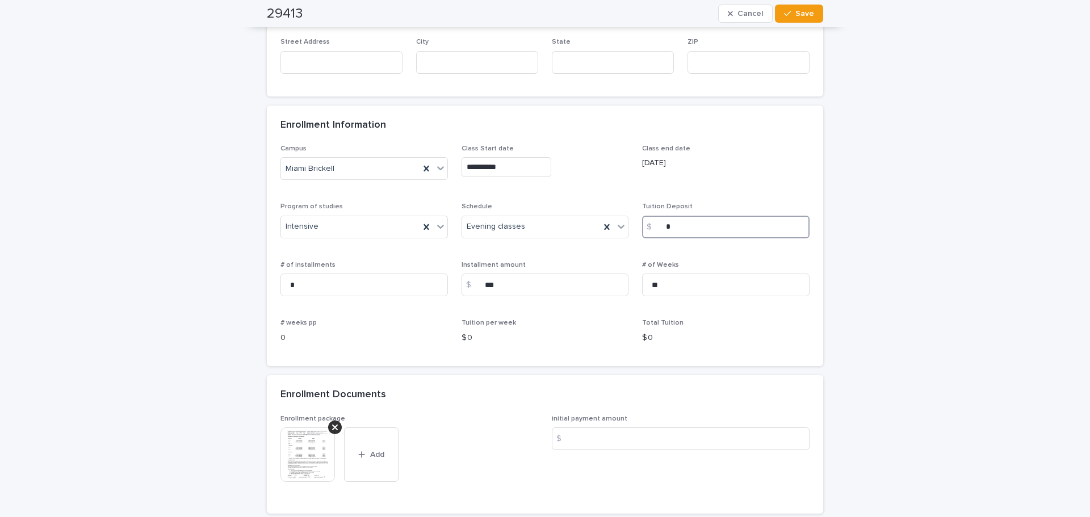
type input "*"
click at [543, 284] on div "**********" at bounding box center [545, 80] width 1090 height 1450
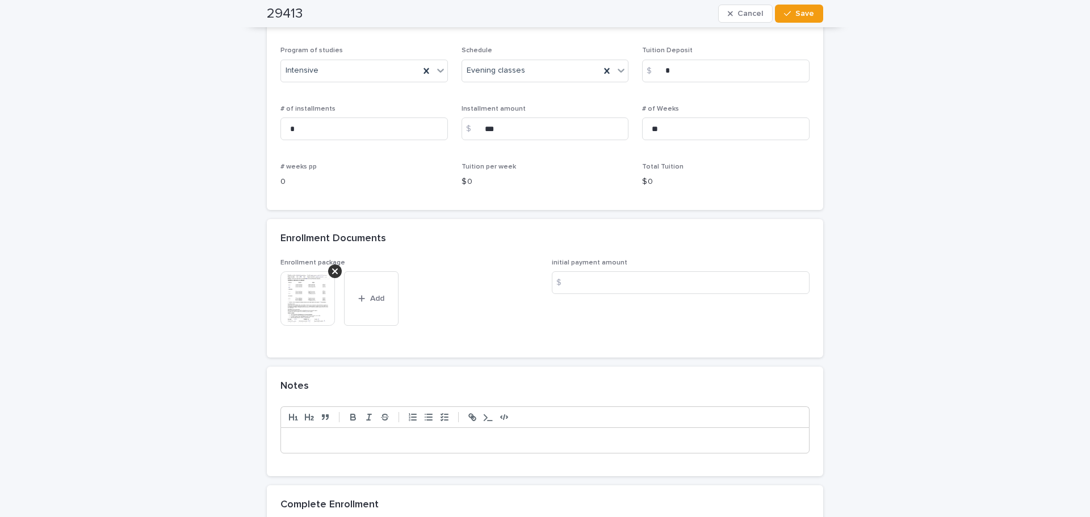
scroll to position [851, 0]
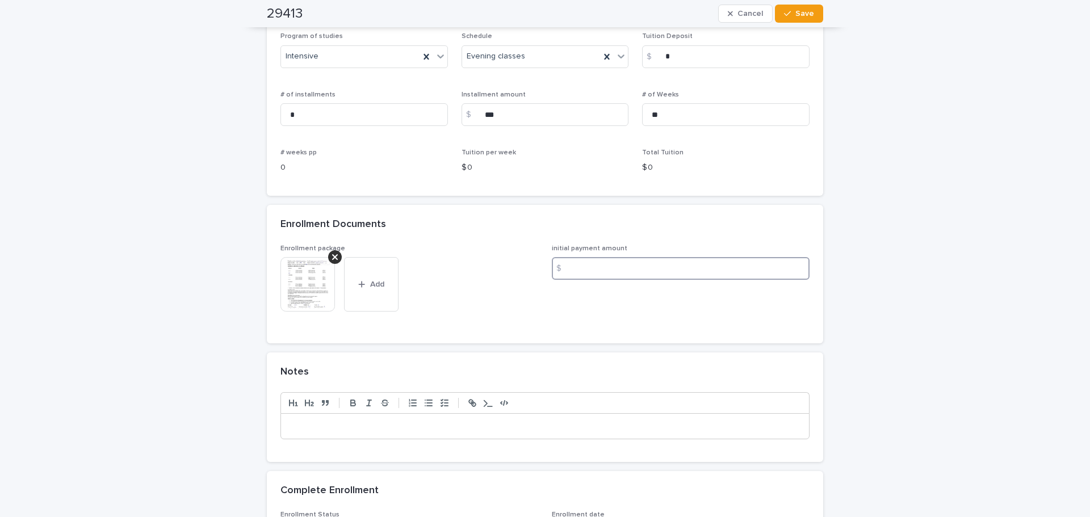
click at [543, 280] on input at bounding box center [681, 268] width 258 height 23
type input "*"
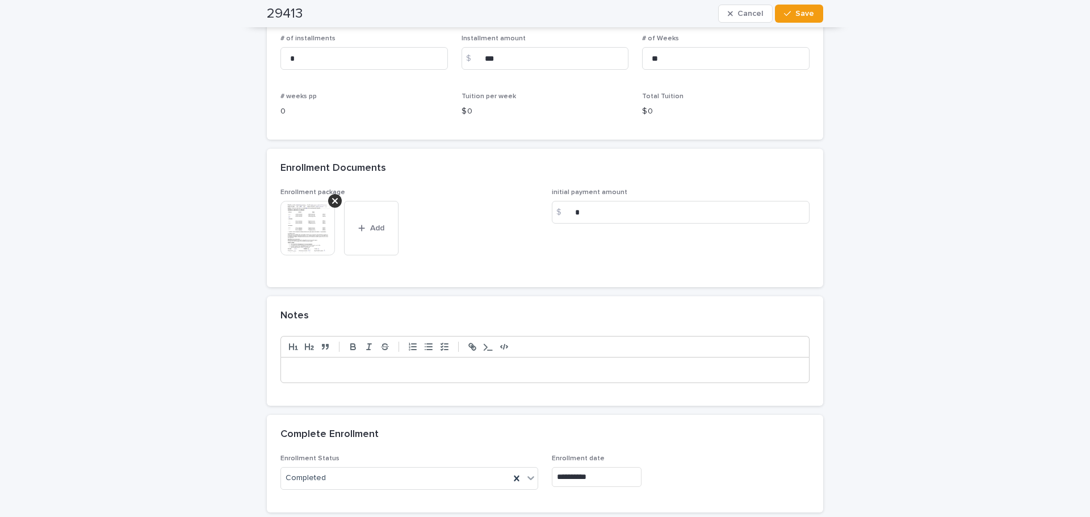
scroll to position [908, 0]
click at [543, 384] on div at bounding box center [544, 363] width 529 height 56
click at [543, 372] on p at bounding box center [544, 369] width 511 height 11
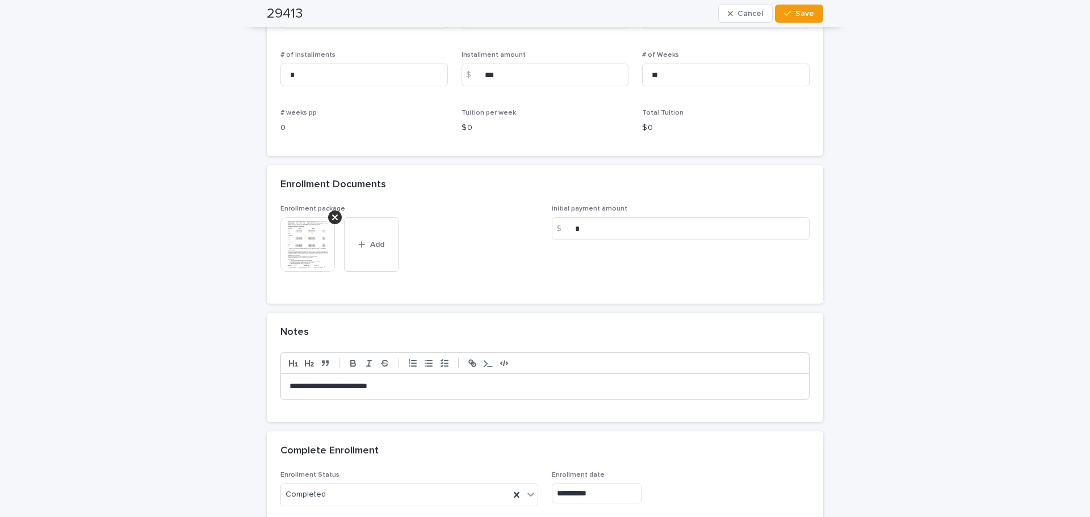
scroll to position [1001, 0]
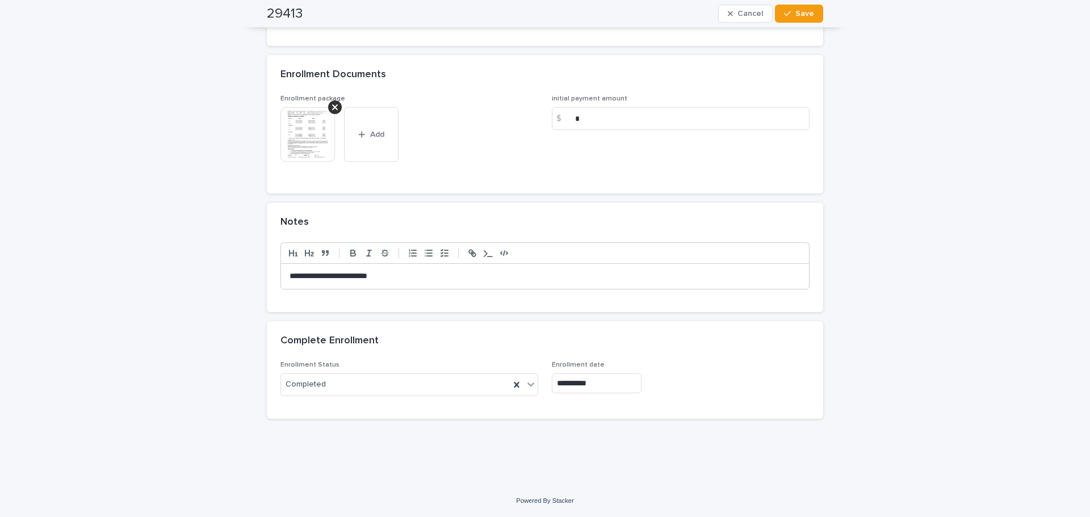
click at [419, 274] on p "**********" at bounding box center [544, 276] width 511 height 11
click at [316, 154] on img at bounding box center [307, 134] width 54 height 54
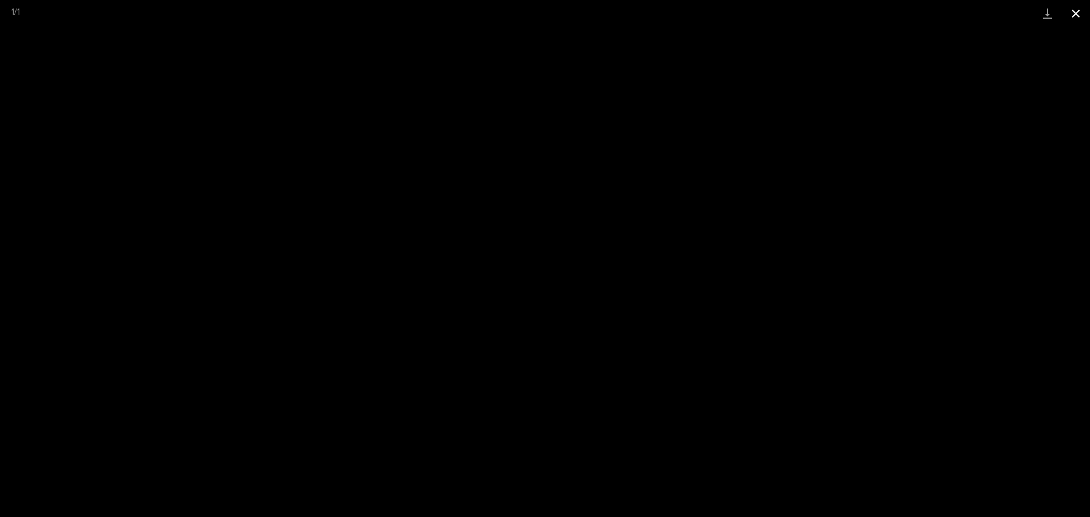
click at [543, 7] on button "Close gallery" at bounding box center [1075, 13] width 28 height 27
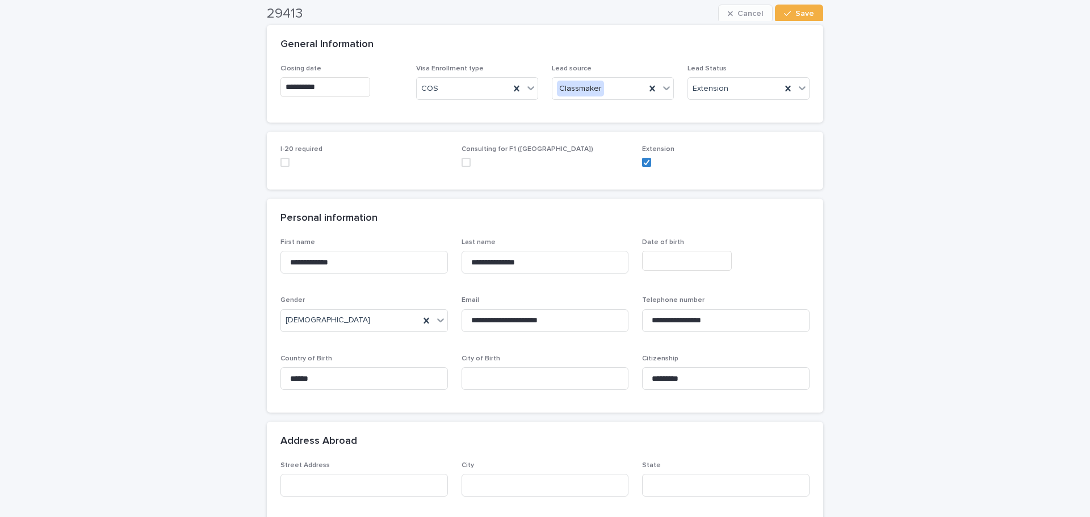
scroll to position [0, 0]
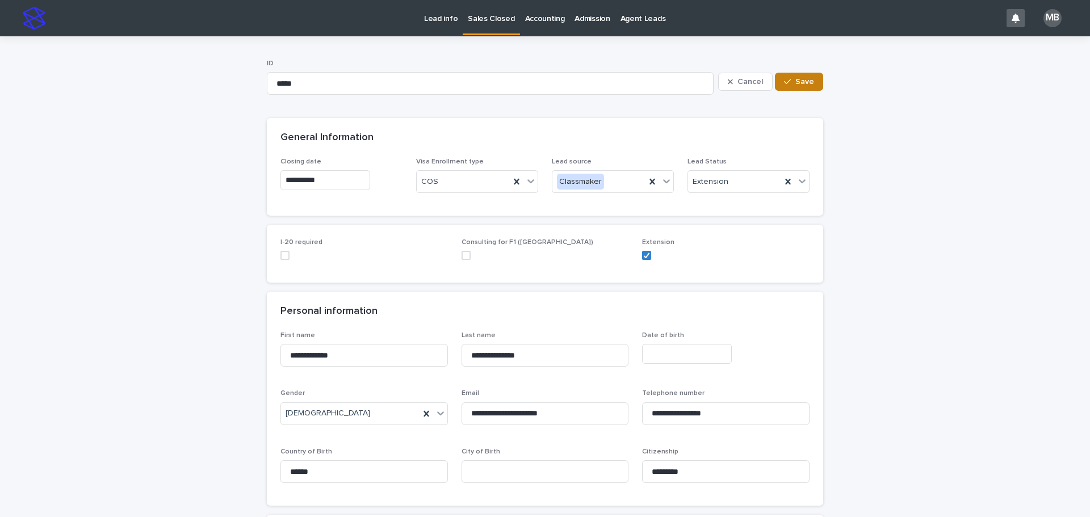
click at [543, 87] on button "Save" at bounding box center [799, 82] width 48 height 18
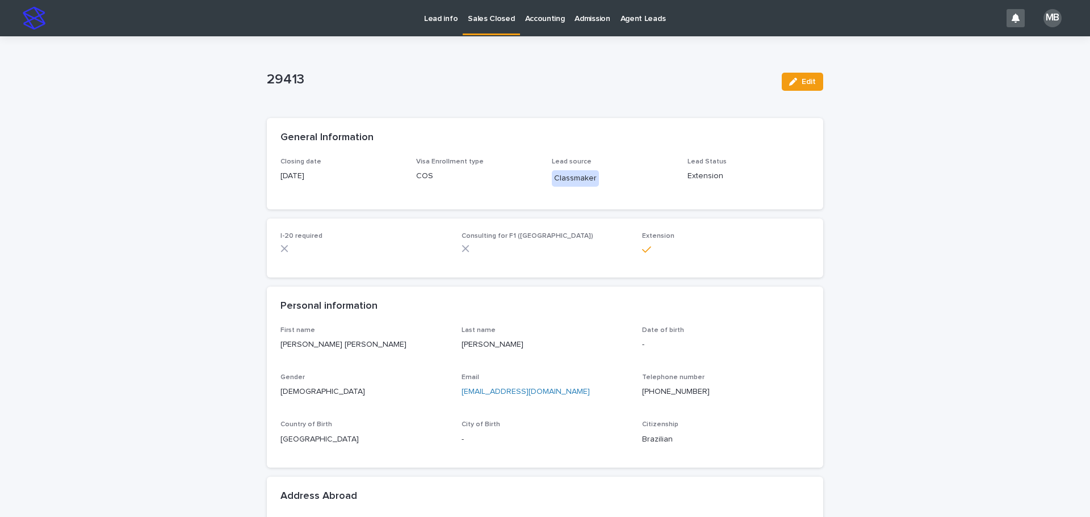
click at [482, 30] on link "Sales Closed" at bounding box center [491, 16] width 57 height 33
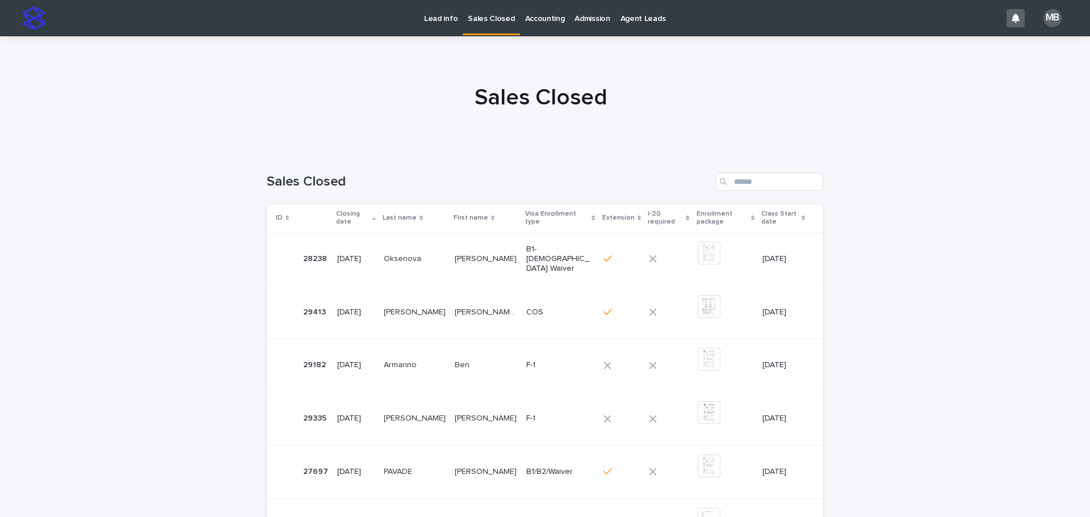
click at [447, 23] on p "Lead info" at bounding box center [440, 12] width 33 height 24
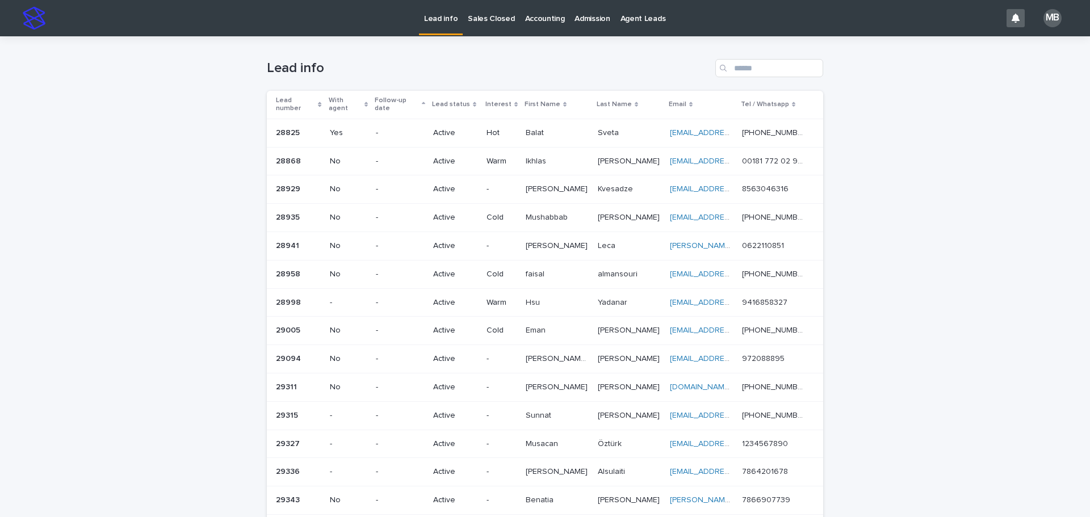
click at [473, 98] on div "Lead status" at bounding box center [455, 104] width 46 height 12
click at [111, 145] on div "Loading... Saving… Loading... Saving… Lead info Lead number With agent Follow-u…" at bounding box center [545, 455] width 1090 height 839
